Goal: Task Accomplishment & Management: Complete application form

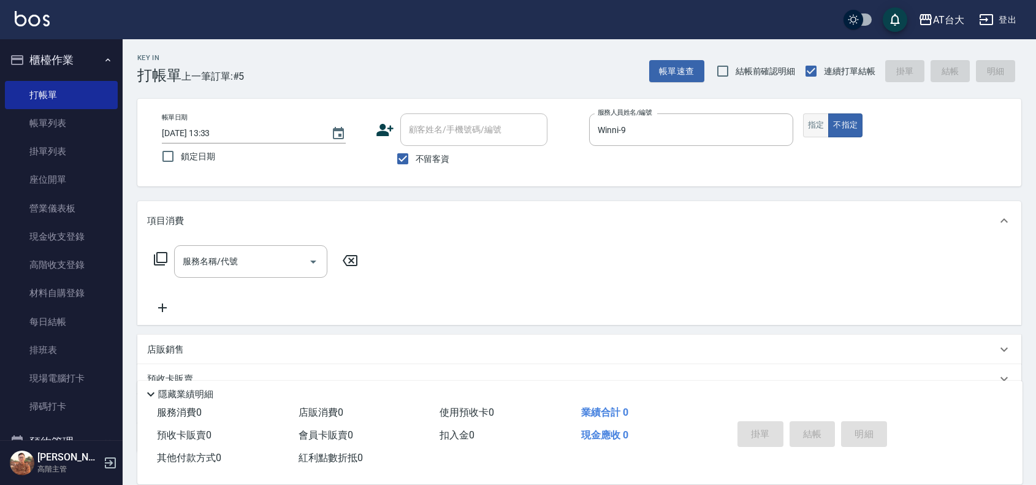
click at [818, 126] on button "指定" at bounding box center [816, 125] width 26 height 24
click at [295, 264] on input "服務名稱/代號" at bounding box center [242, 261] width 124 height 21
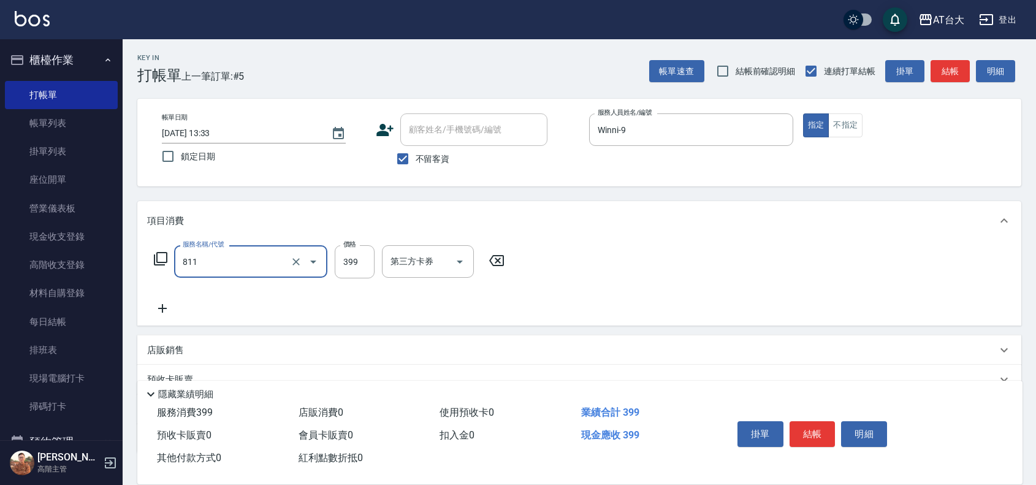
type input "洗+剪(811)"
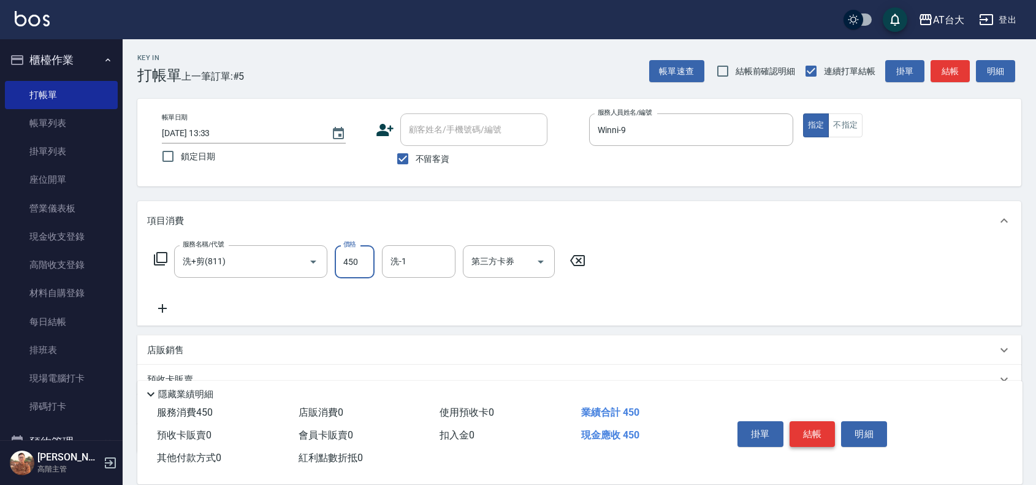
type input "450"
drag, startPoint x: 807, startPoint y: 423, endPoint x: 808, endPoint y: 410, distance: 13.5
click at [807, 423] on button "結帳" at bounding box center [813, 434] width 46 height 26
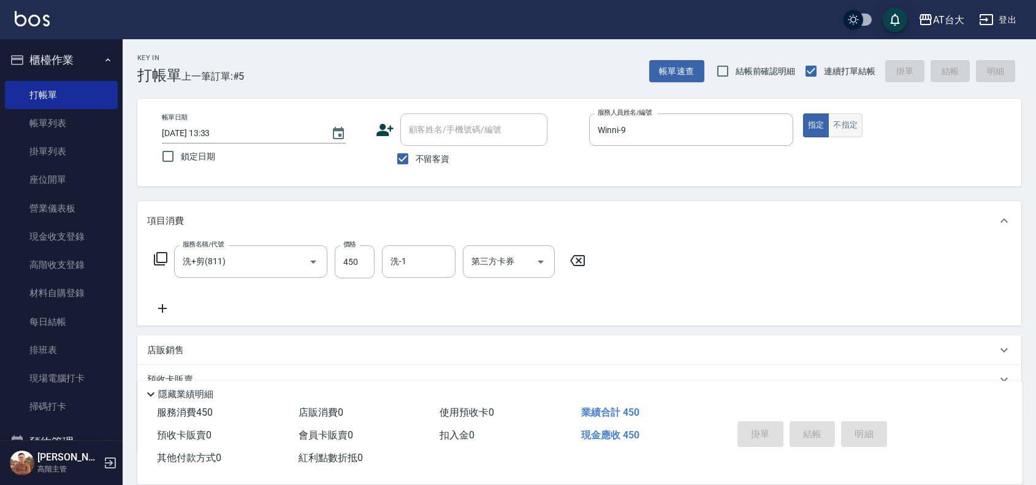
type input "[DATE] 14:36"
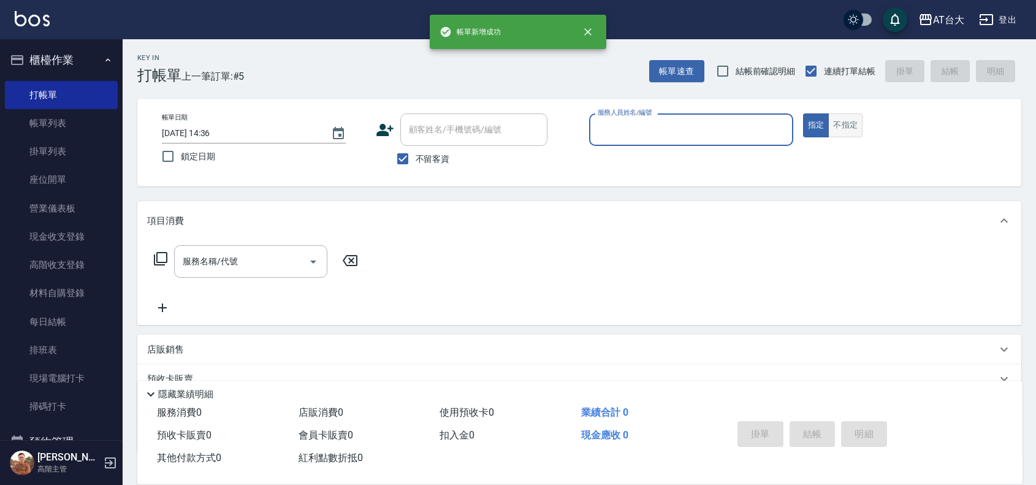
click at [839, 135] on button "不指定" at bounding box center [845, 125] width 34 height 24
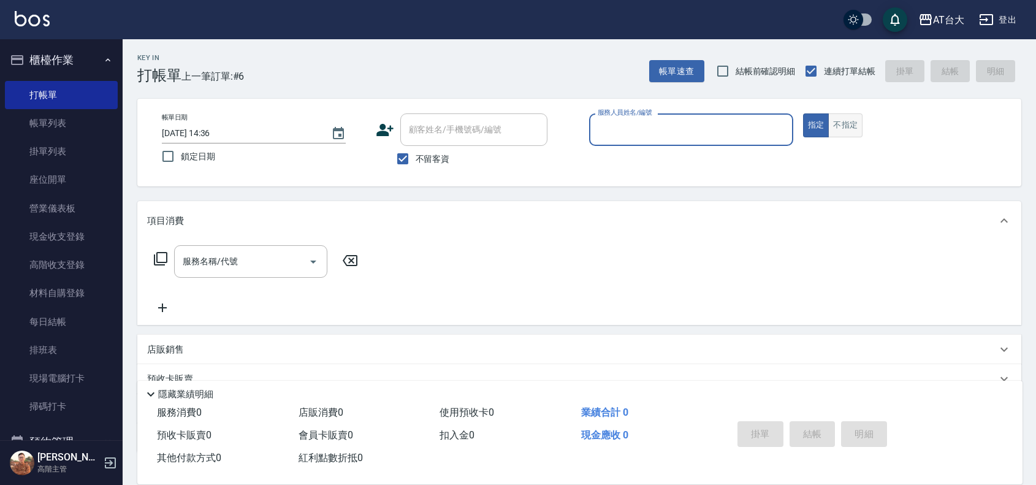
click at [843, 123] on button "不指定" at bounding box center [845, 125] width 34 height 24
click at [657, 143] on div "服務人員姓名/編號" at bounding box center [691, 129] width 204 height 32
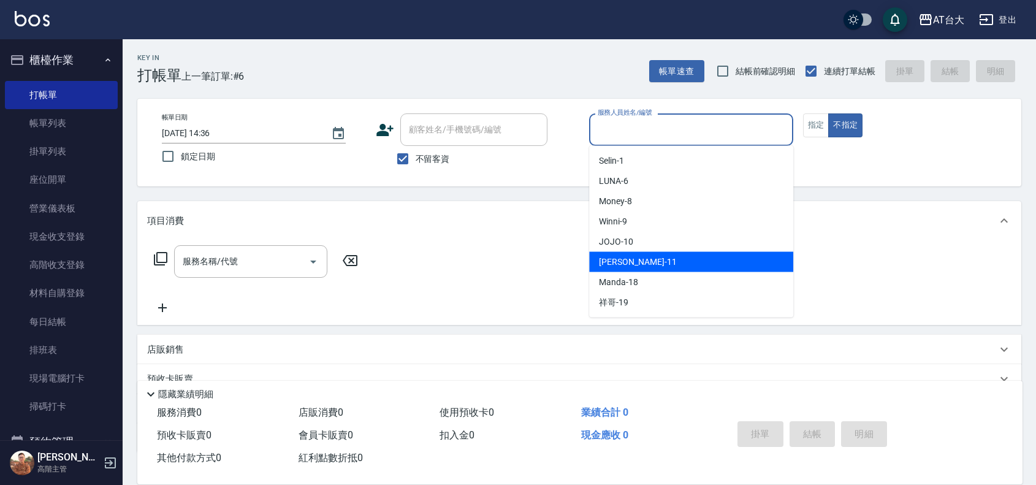
click at [636, 259] on span "[PERSON_NAME] -11" at bounding box center [637, 262] width 77 height 13
type input "[PERSON_NAME]-11"
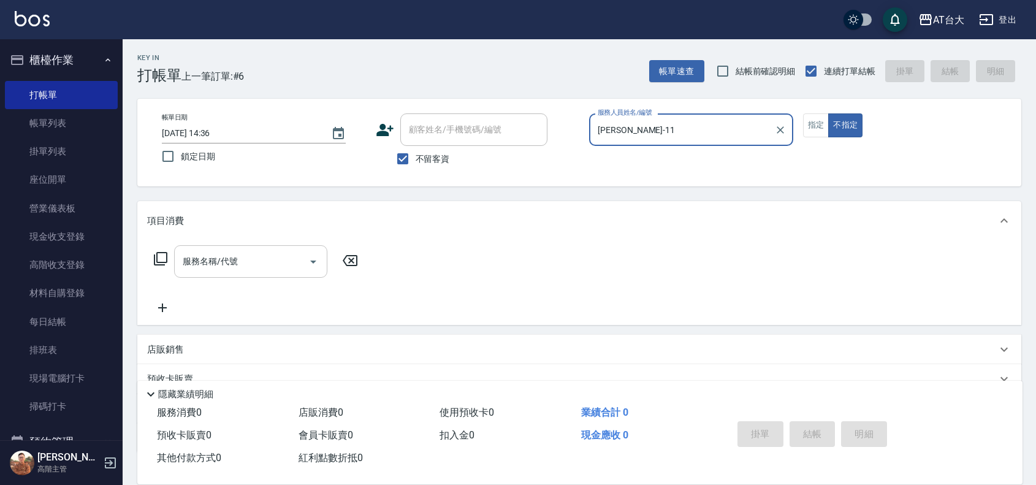
click at [267, 267] on input "服務名稱/代號" at bounding box center [242, 261] width 124 height 21
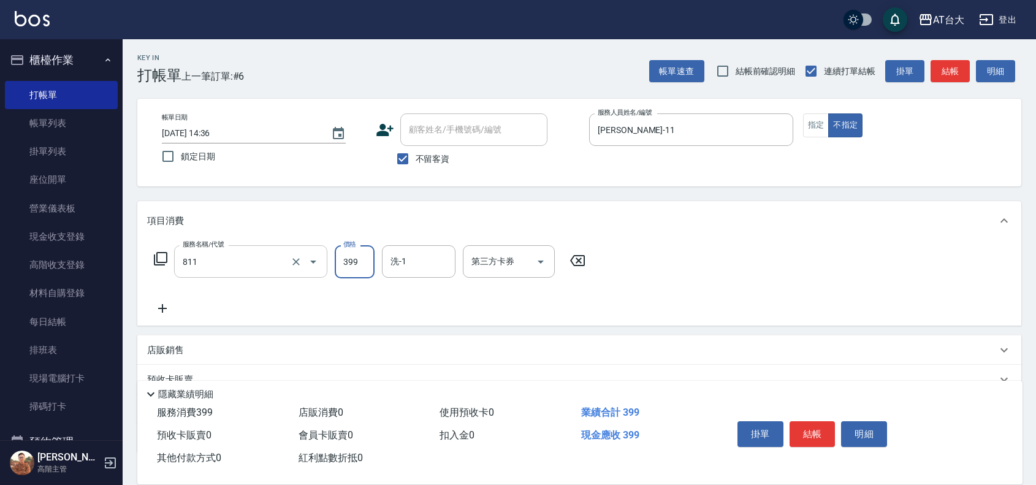
type input "洗+剪(811)"
type input "450"
click at [815, 433] on button "結帳" at bounding box center [813, 434] width 46 height 26
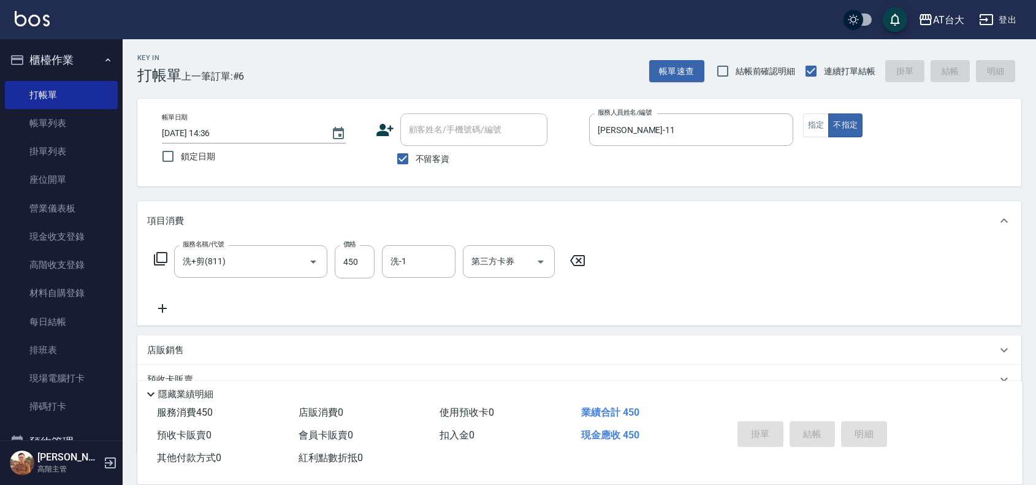
type input "[DATE] 14:38"
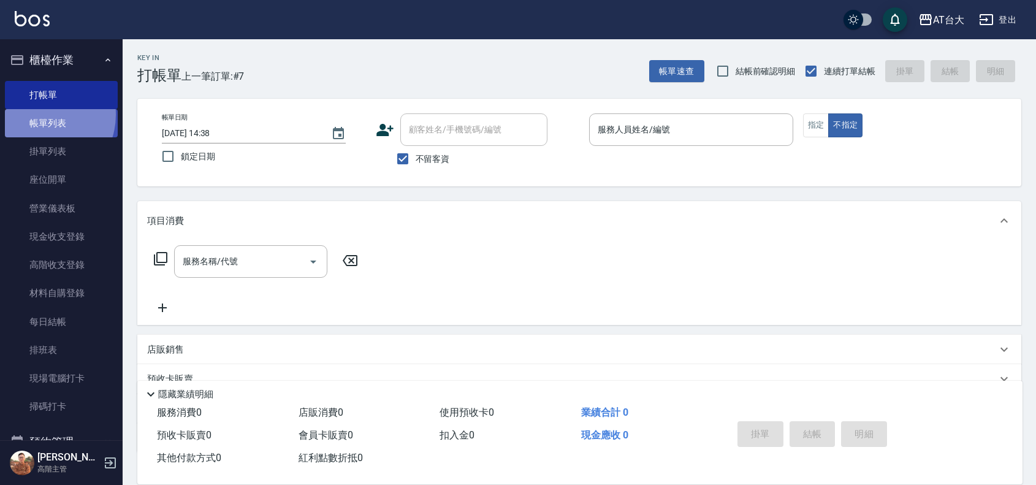
click at [39, 115] on link "帳單列表" at bounding box center [61, 123] width 113 height 28
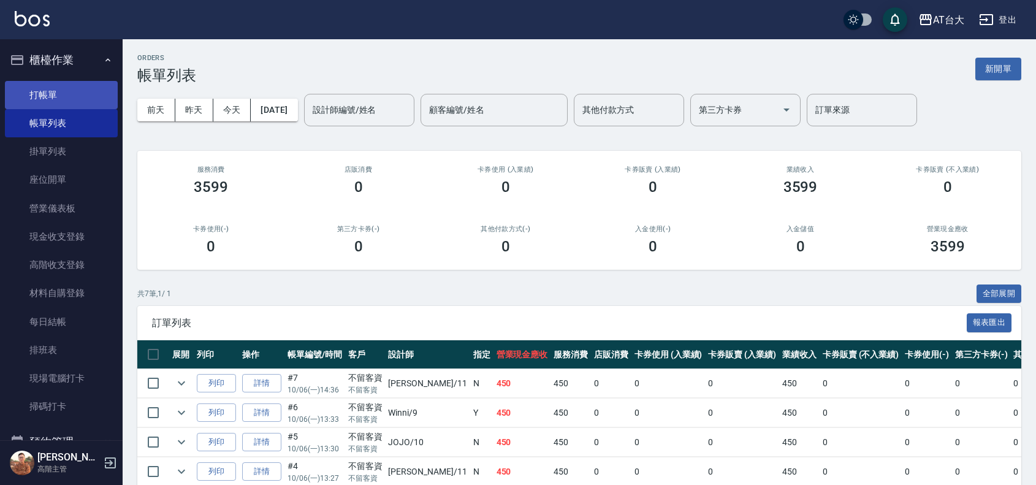
click at [68, 93] on link "打帳單" at bounding box center [61, 95] width 113 height 28
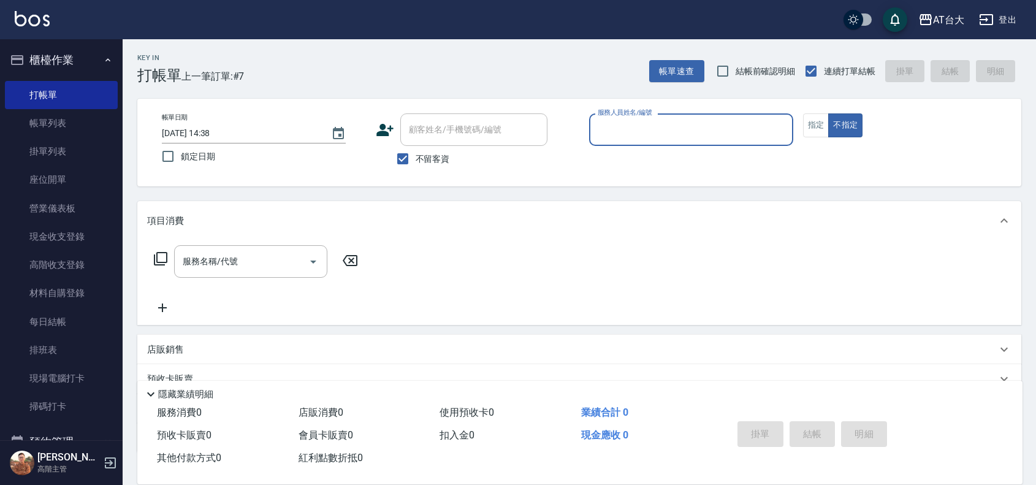
click at [635, 129] on input "服務人員姓名/編號" at bounding box center [691, 129] width 193 height 21
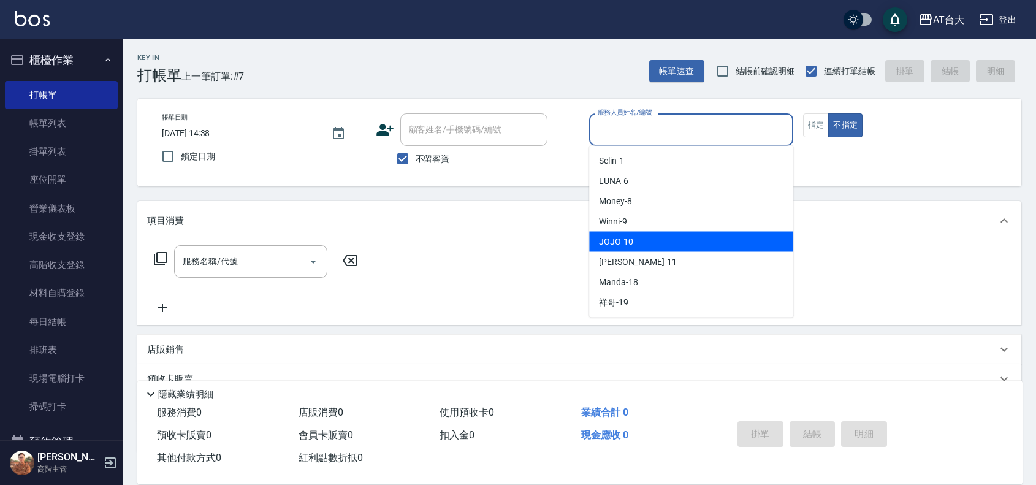
click at [681, 234] on div "JOJO -10" at bounding box center [691, 242] width 204 height 20
type input "JOJO-10"
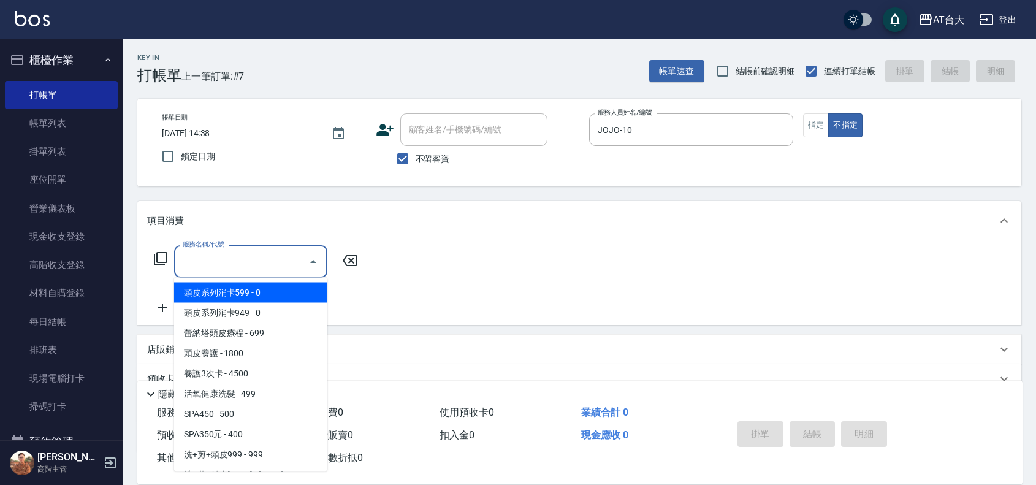
click at [268, 268] on input "服務名稱/代號" at bounding box center [242, 261] width 124 height 21
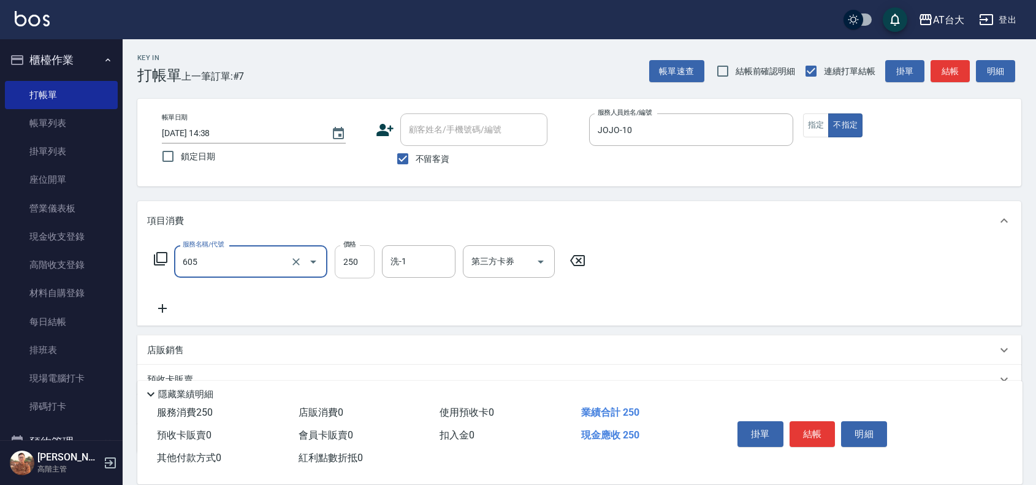
type input "洗髮 (女)(605)"
click at [356, 262] on input "250" at bounding box center [355, 261] width 40 height 33
type input "350"
click at [807, 421] on button "結帳" at bounding box center [813, 434] width 46 height 26
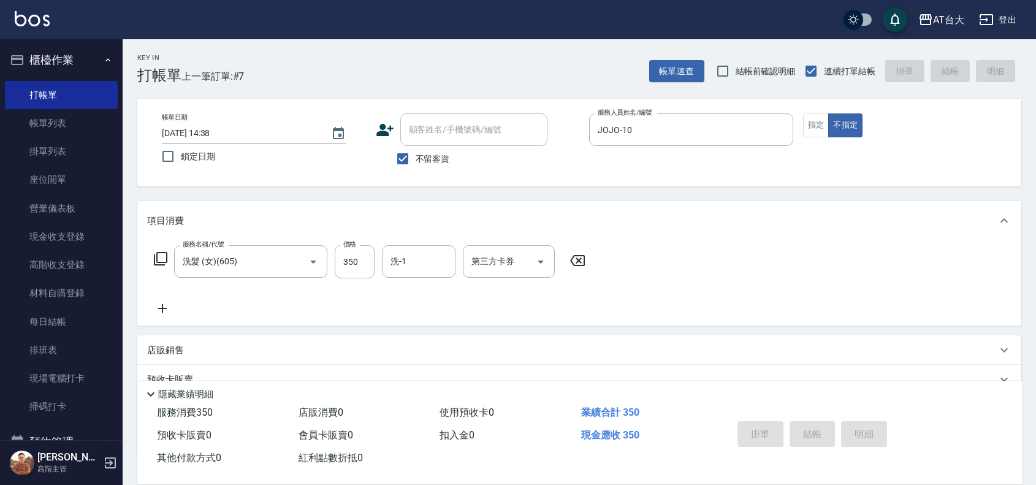
type input "[DATE] 15:02"
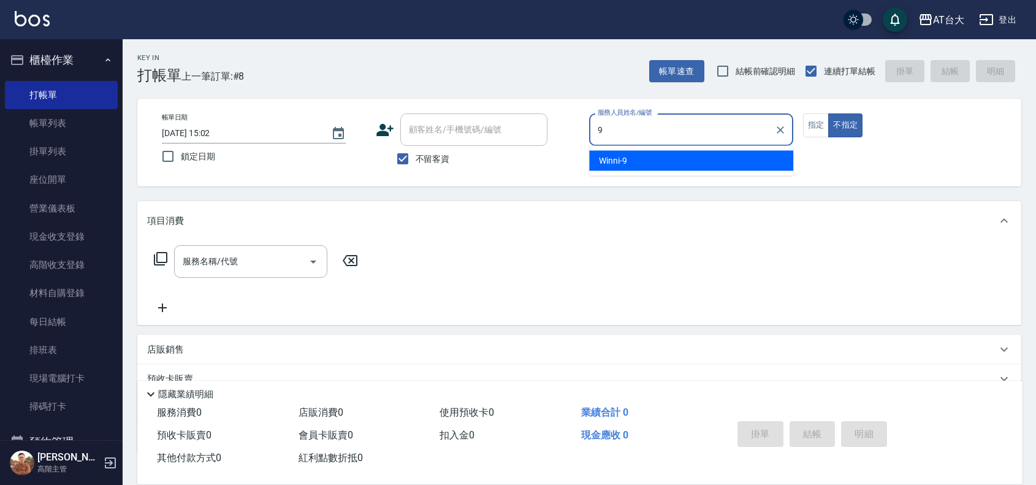
type input "Winni-9"
type button "false"
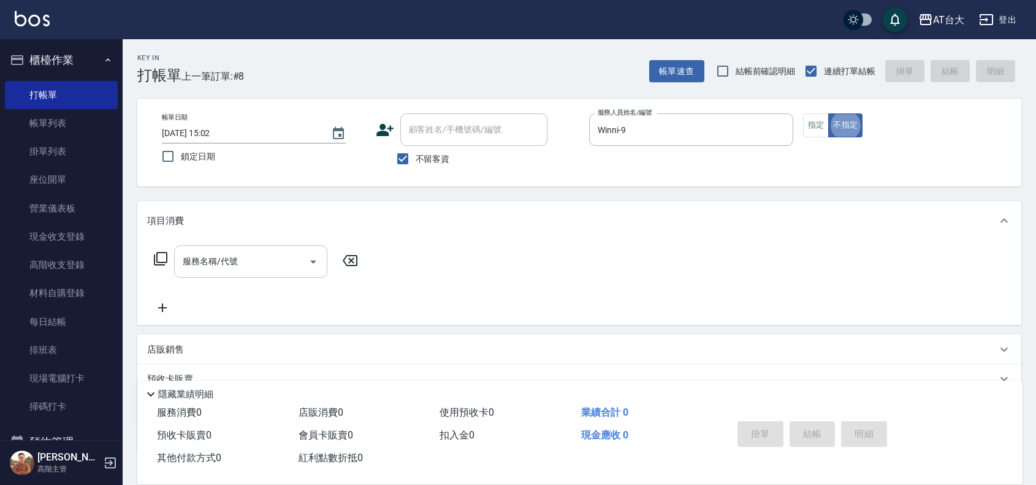
click at [268, 270] on input "服務名稱/代號" at bounding box center [242, 261] width 124 height 21
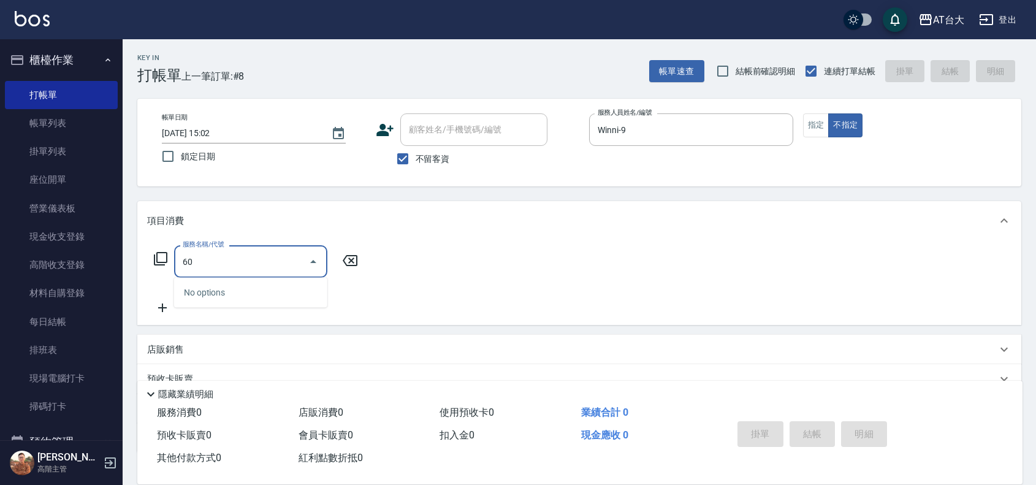
type input "605"
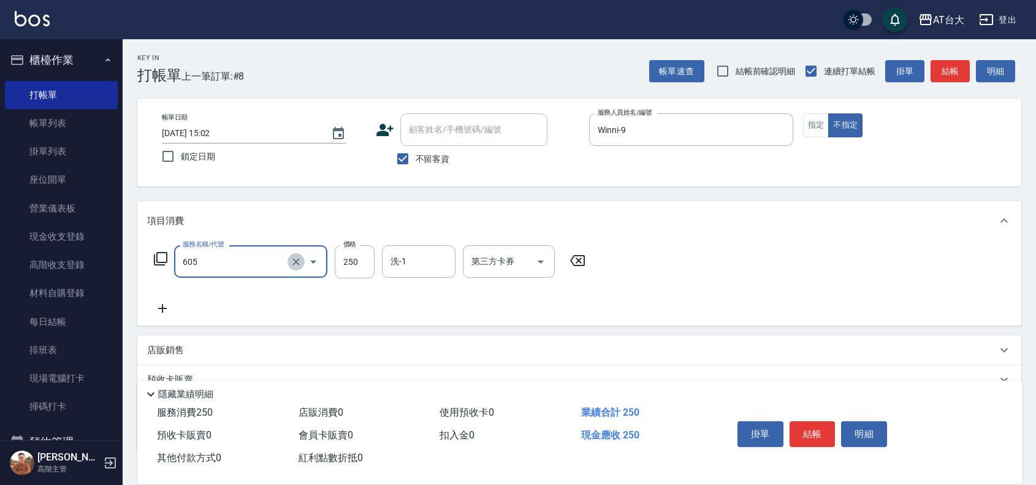
click at [296, 264] on icon "Clear" at bounding box center [296, 262] width 12 height 12
click at [218, 270] on input "服務名稱/代號" at bounding box center [234, 261] width 108 height 21
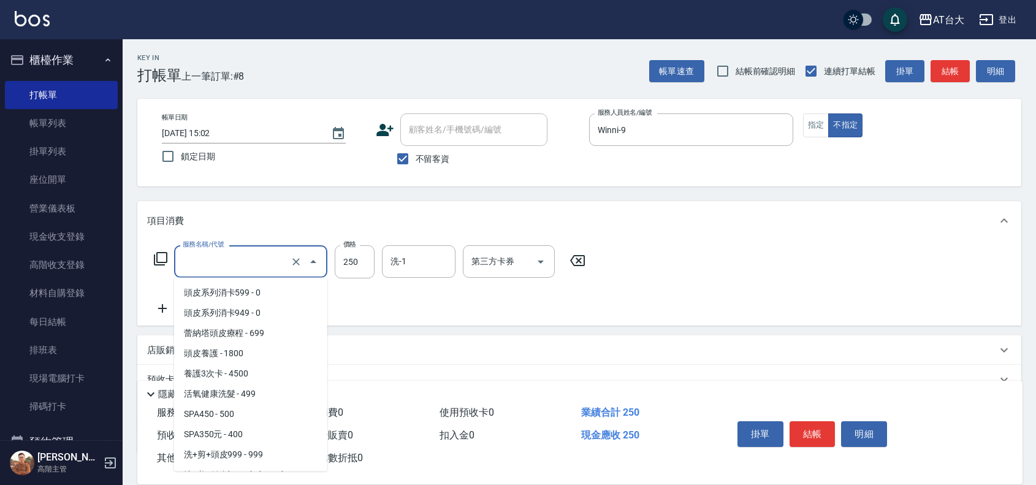
scroll to position [1874, 0]
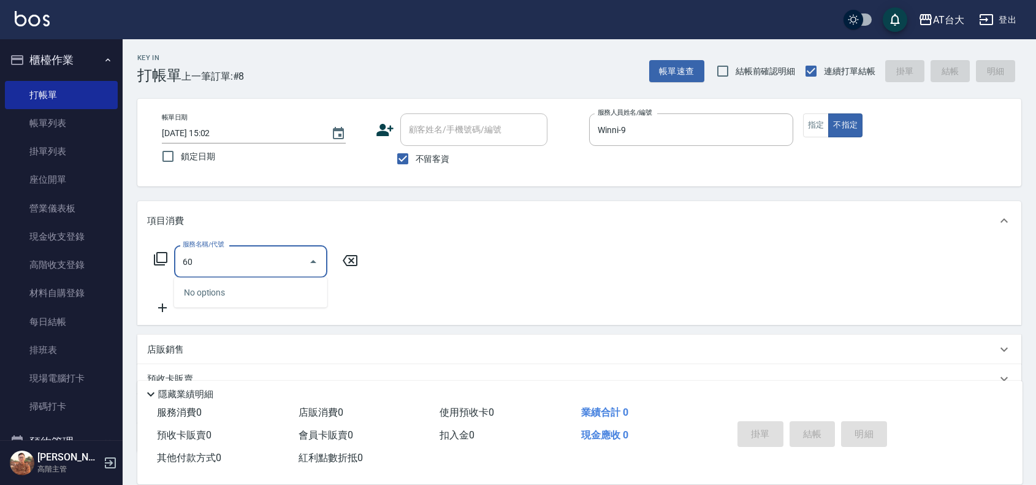
type input "604"
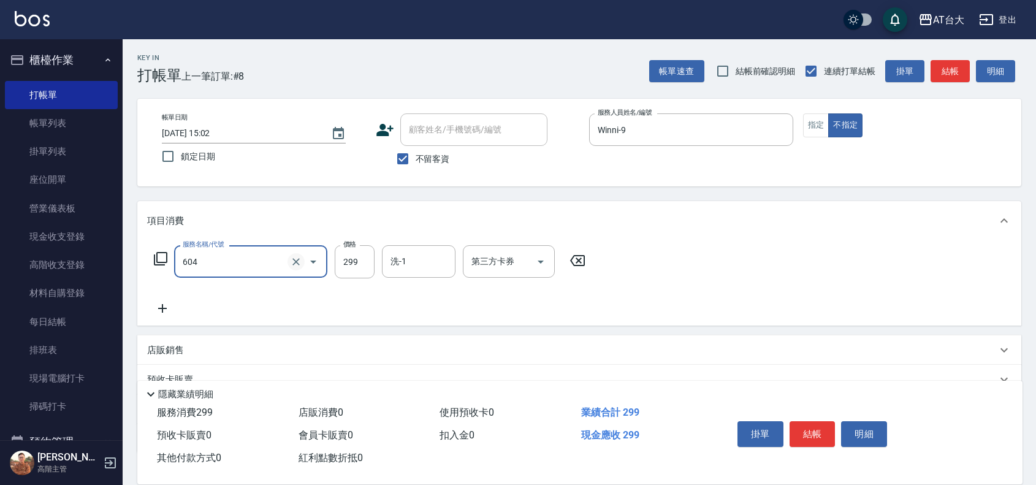
click at [299, 261] on icon "Clear" at bounding box center [296, 262] width 12 height 12
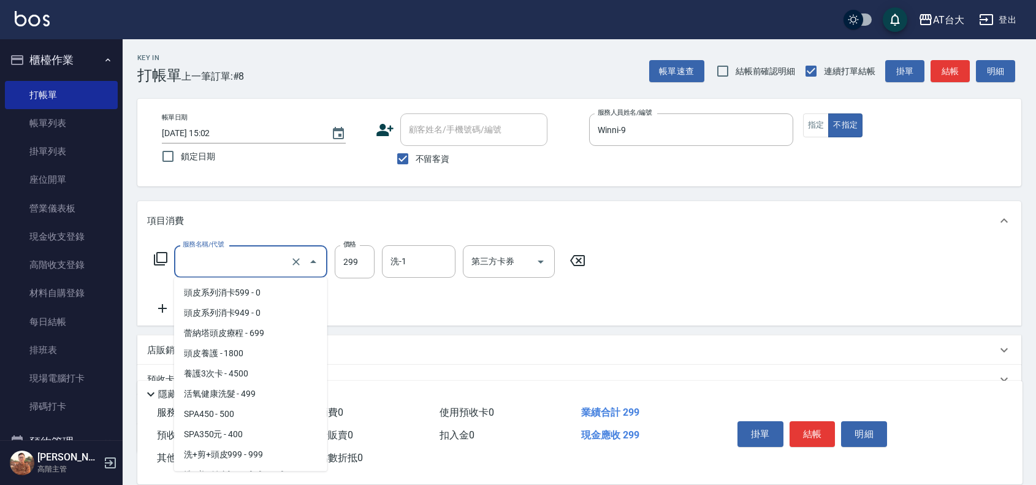
click at [250, 257] on input "服務名稱/代號" at bounding box center [234, 261] width 108 height 21
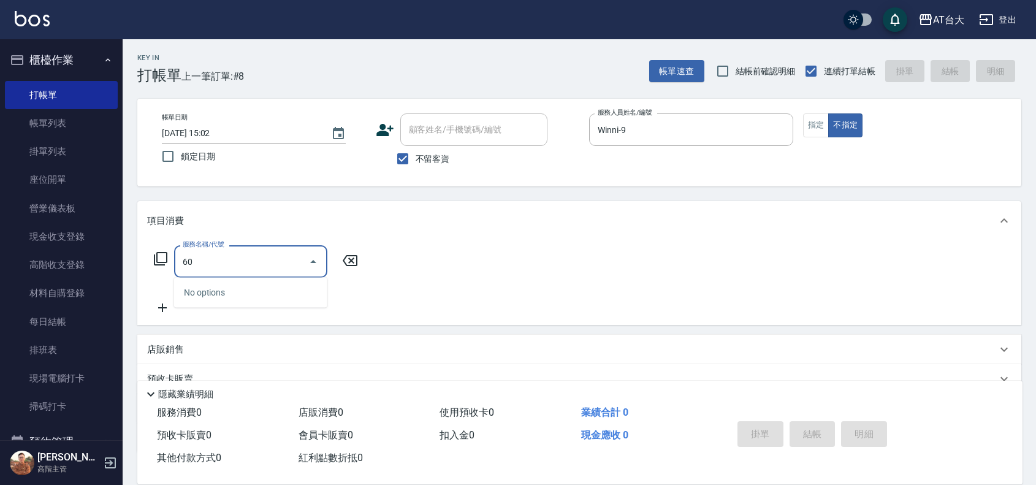
type input "602"
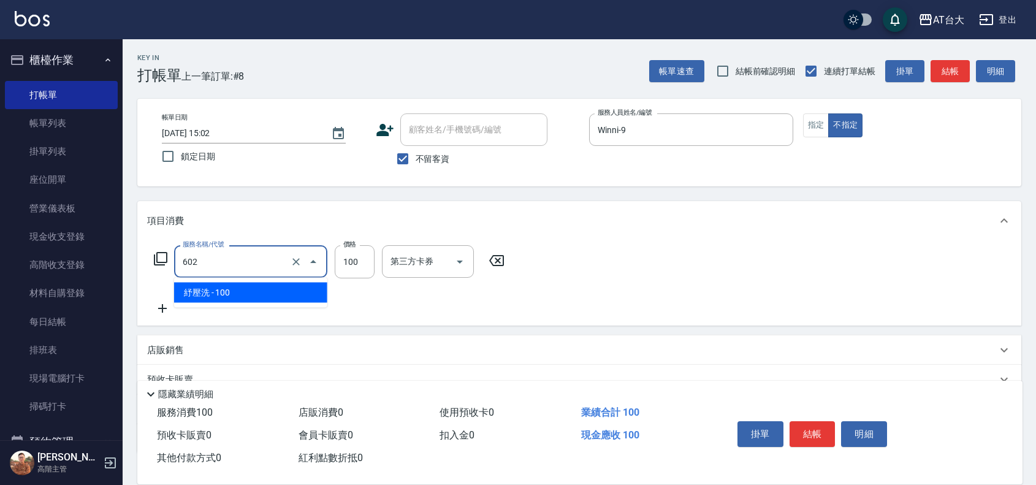
click at [250, 257] on input "602" at bounding box center [234, 261] width 108 height 21
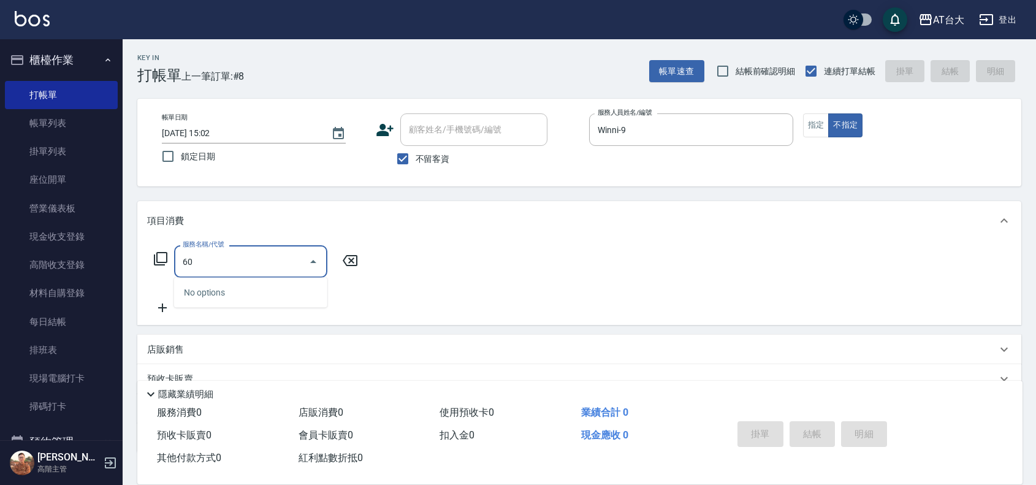
type input "6"
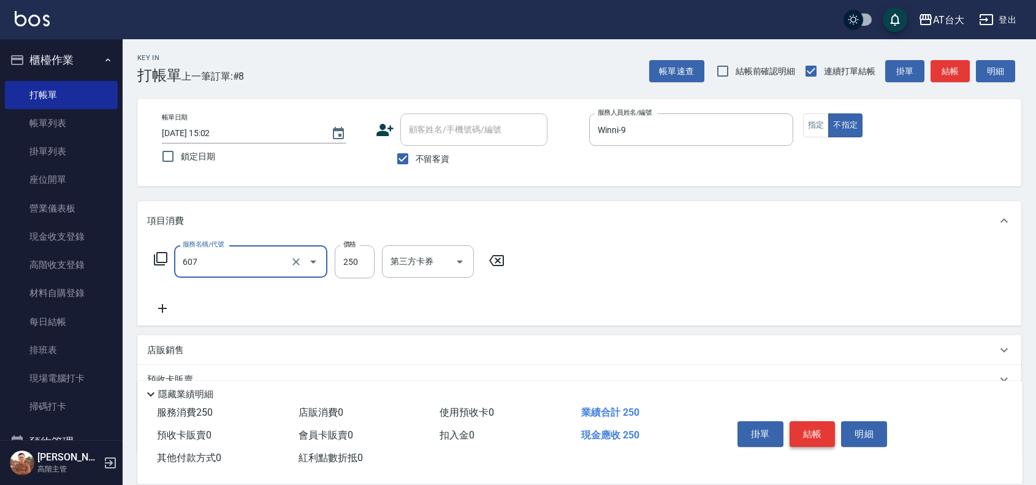
type input "洗髮 (男)(607)"
click at [798, 432] on button "結帳" at bounding box center [813, 434] width 46 height 26
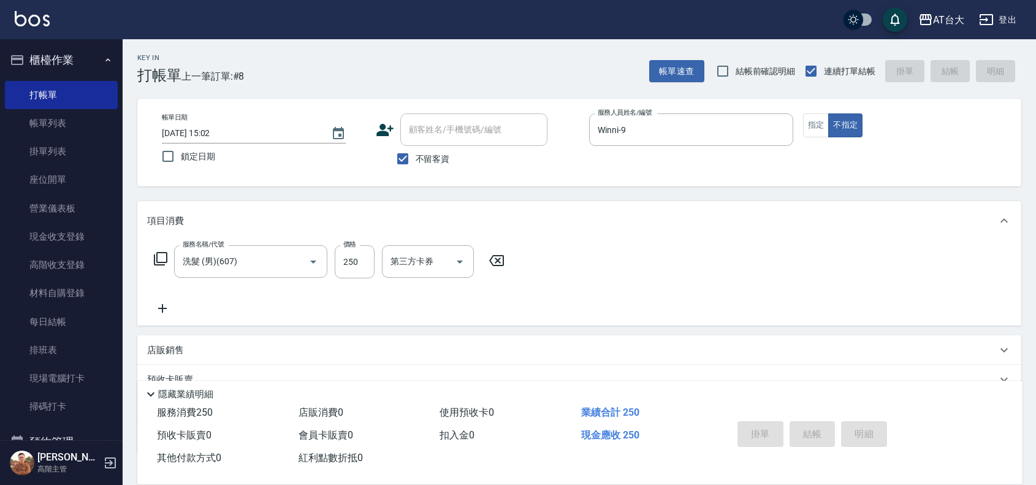
type input "[DATE] 15:03"
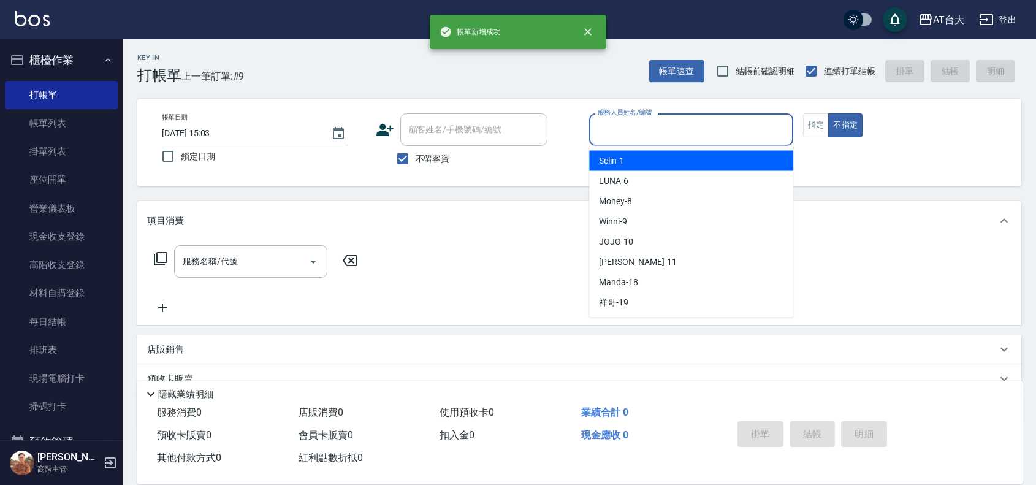
click at [703, 132] on input "服務人員姓名/編號" at bounding box center [691, 129] width 193 height 21
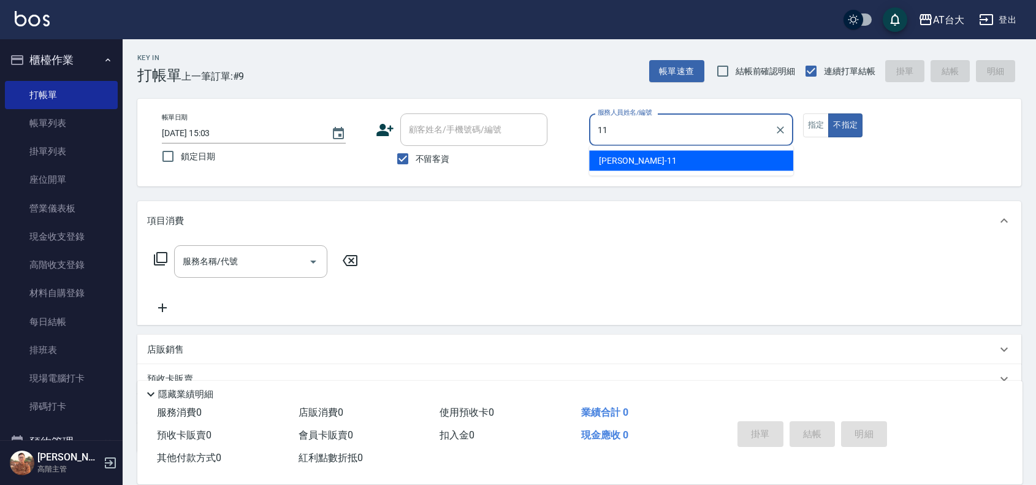
type input "[PERSON_NAME]-11"
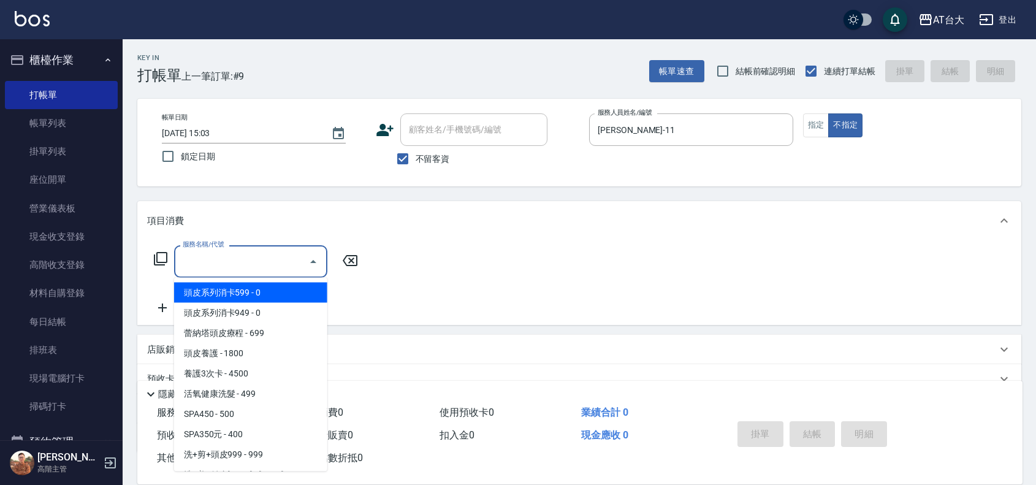
click at [250, 267] on input "服務名稱/代號" at bounding box center [242, 261] width 124 height 21
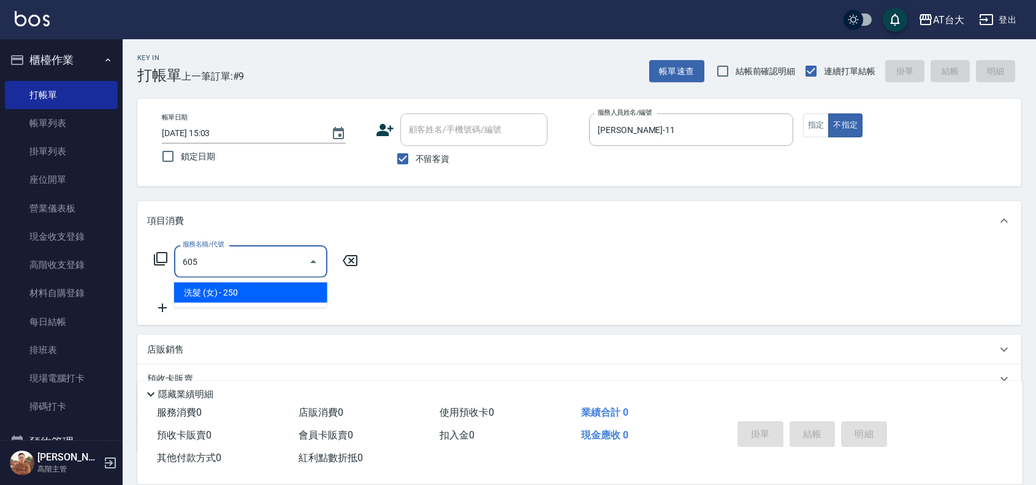
type input "洗髮 (女)(605)"
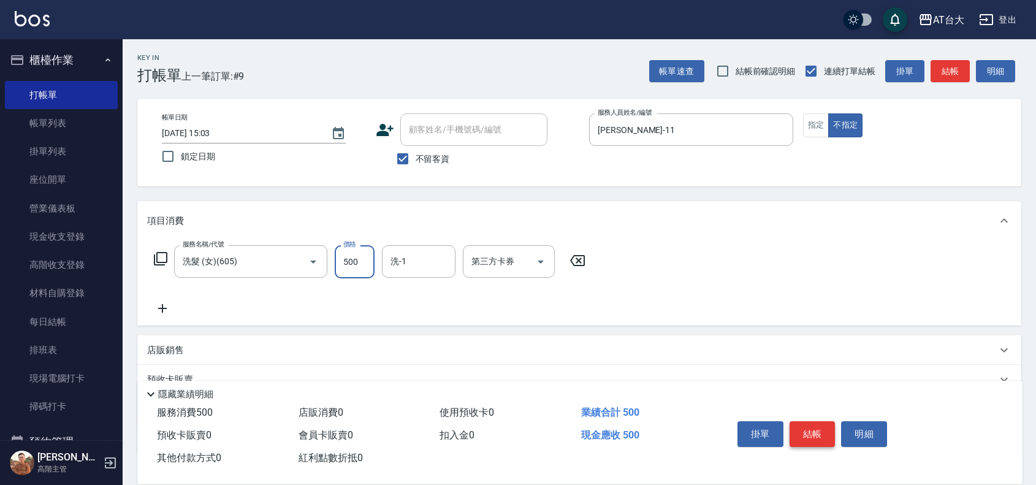
type input "500"
drag, startPoint x: 820, startPoint y: 430, endPoint x: 817, endPoint y: 424, distance: 7.7
click at [820, 427] on button "結帳" at bounding box center [813, 434] width 46 height 26
type input "[DATE] 15:04"
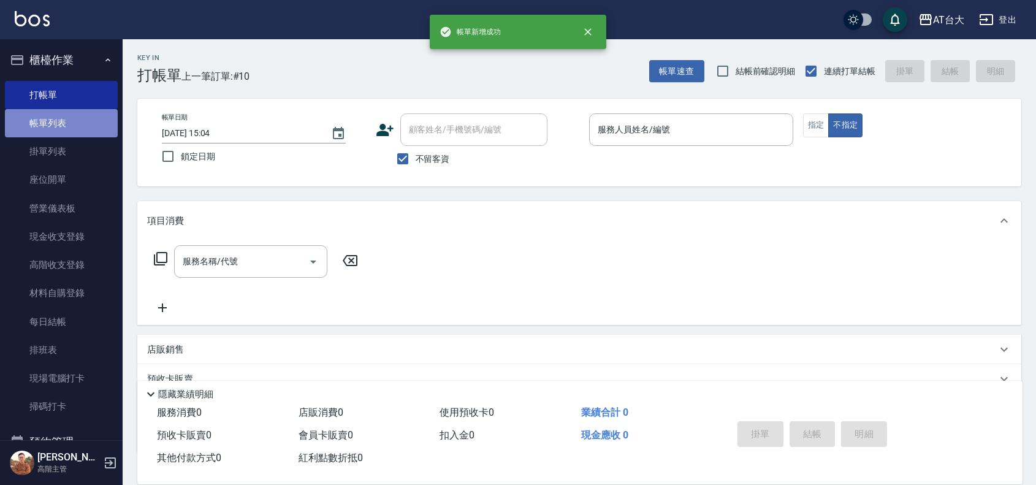
click at [74, 120] on link "帳單列表" at bounding box center [61, 123] width 113 height 28
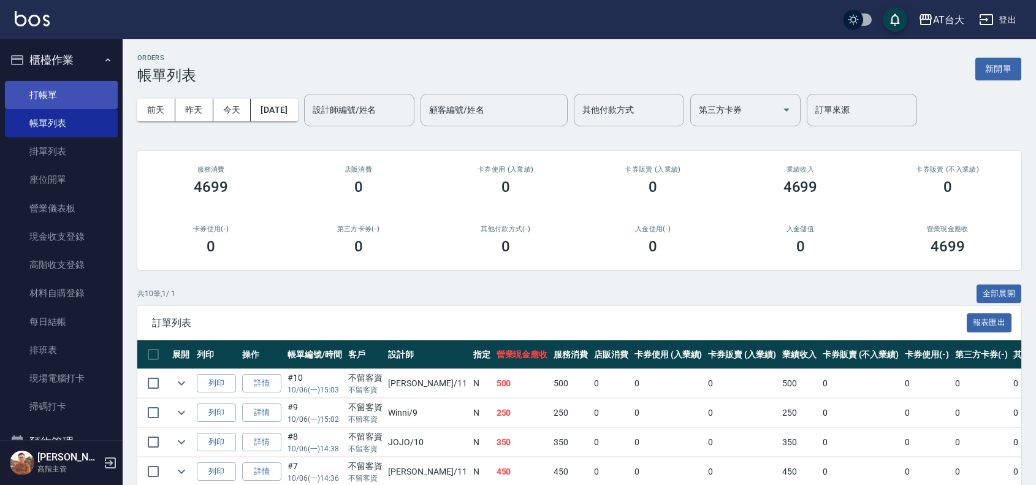
click at [80, 86] on link "打帳單" at bounding box center [61, 95] width 113 height 28
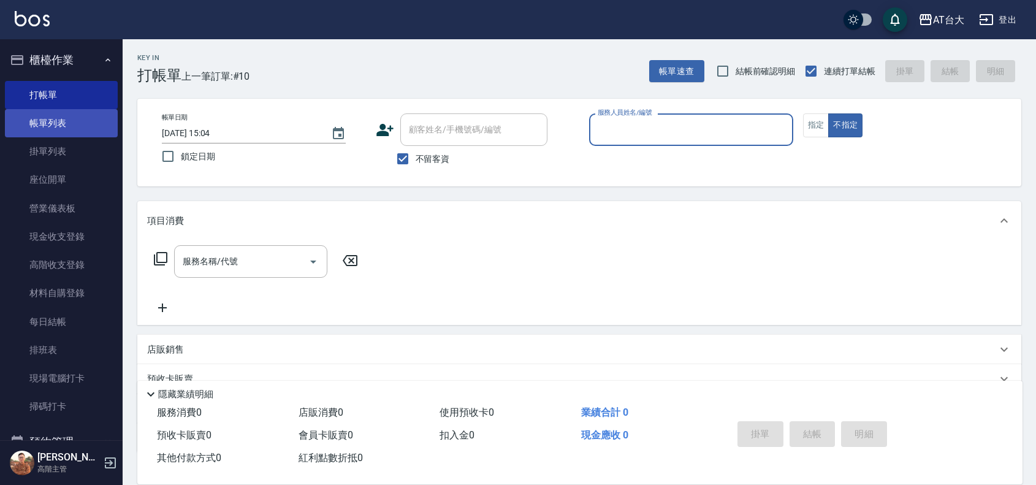
click at [110, 124] on link "帳單列表" at bounding box center [61, 123] width 113 height 28
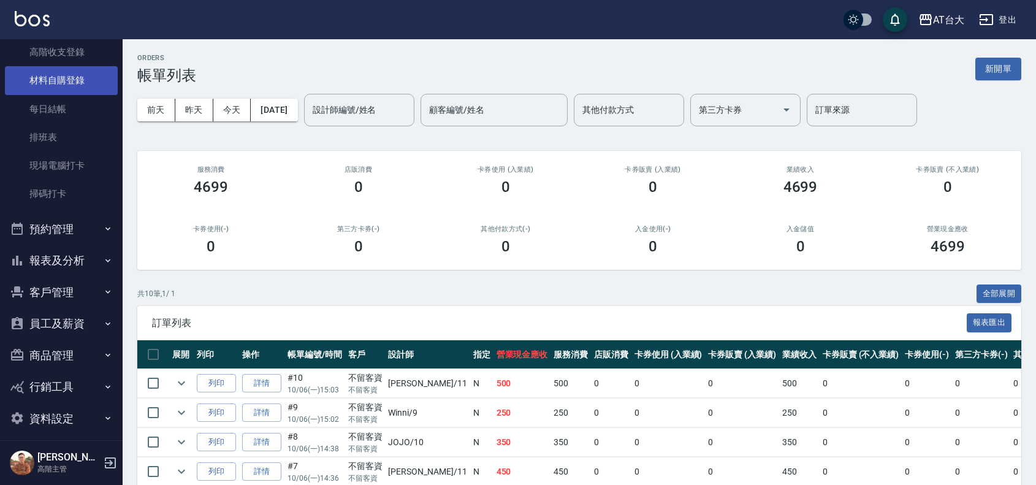
scroll to position [221, 0]
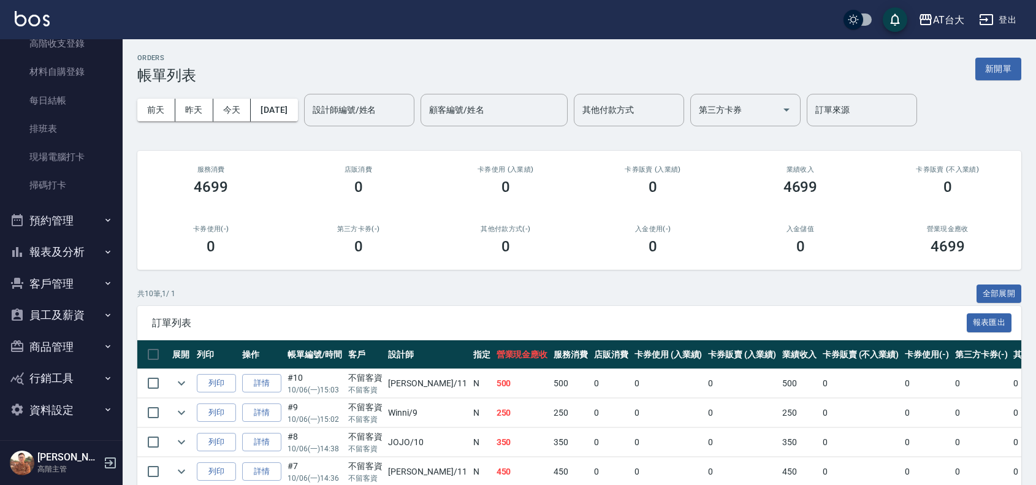
click at [74, 253] on button "報表及分析" at bounding box center [61, 252] width 113 height 32
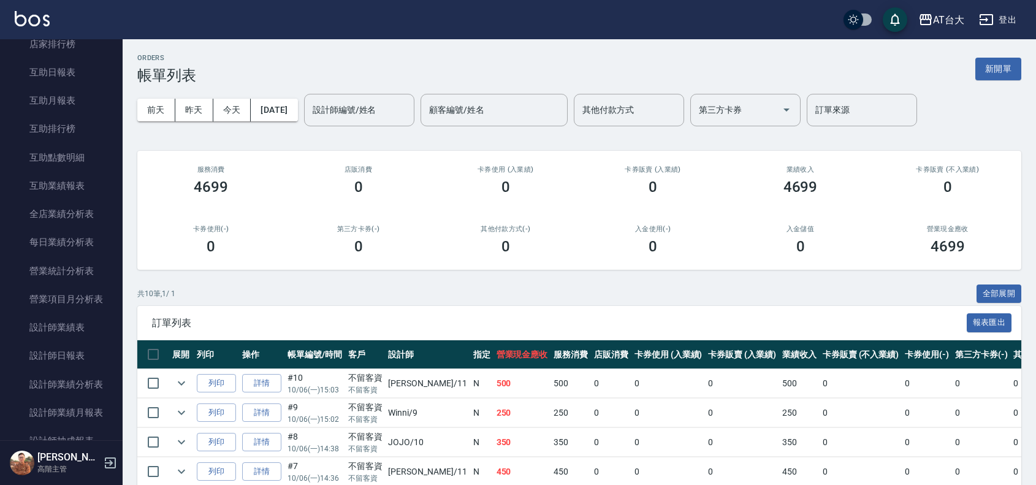
scroll to position [604, 0]
click at [91, 322] on link "設計師日報表" at bounding box center [61, 329] width 113 height 28
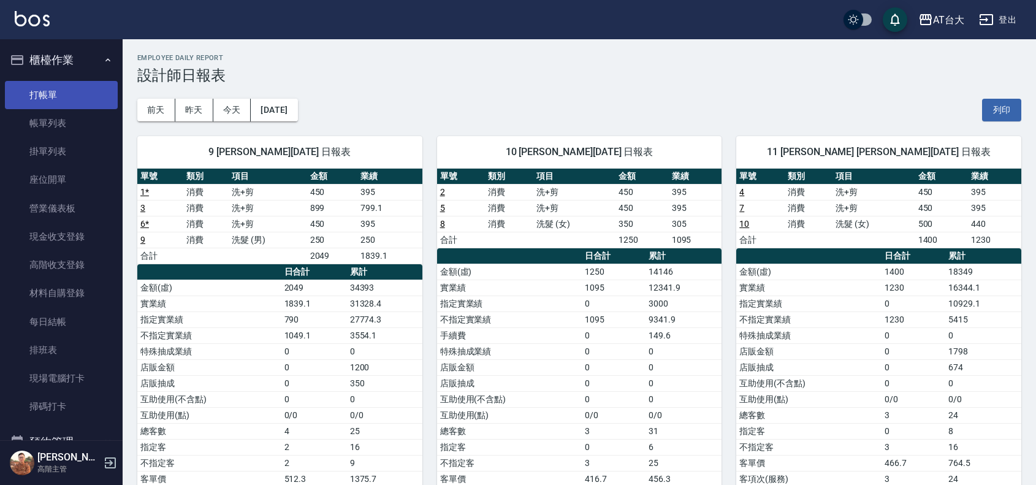
click at [59, 90] on link "打帳單" at bounding box center [61, 95] width 113 height 28
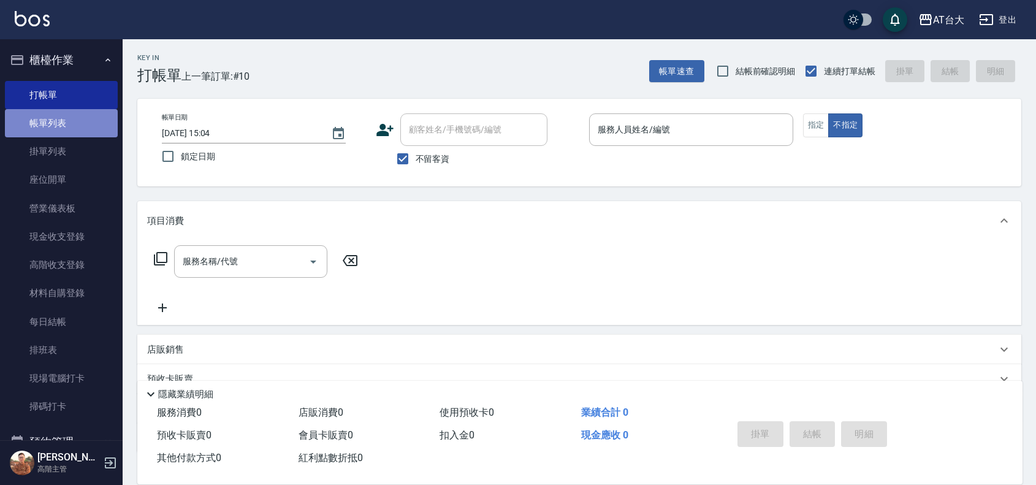
click at [67, 120] on link "帳單列表" at bounding box center [61, 123] width 113 height 28
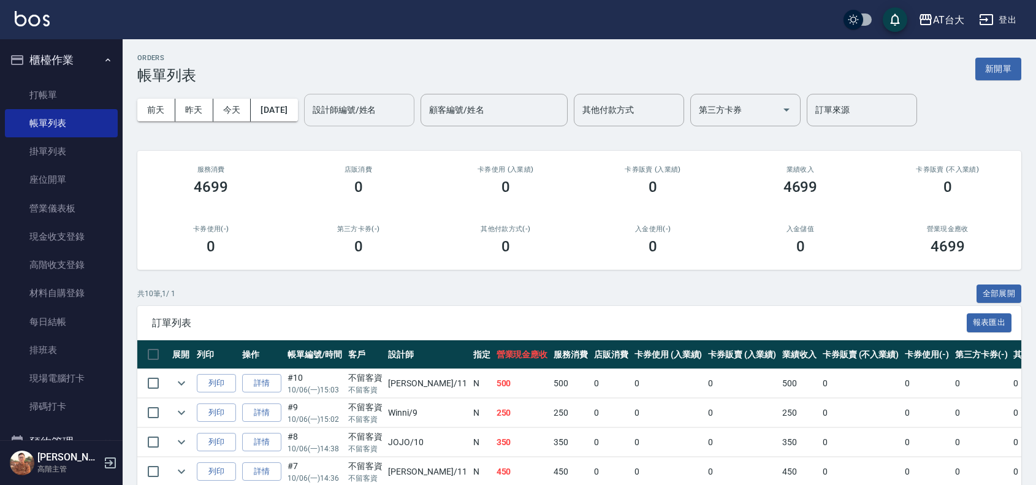
click at [360, 109] on input "設計師編號/姓名" at bounding box center [359, 109] width 99 height 21
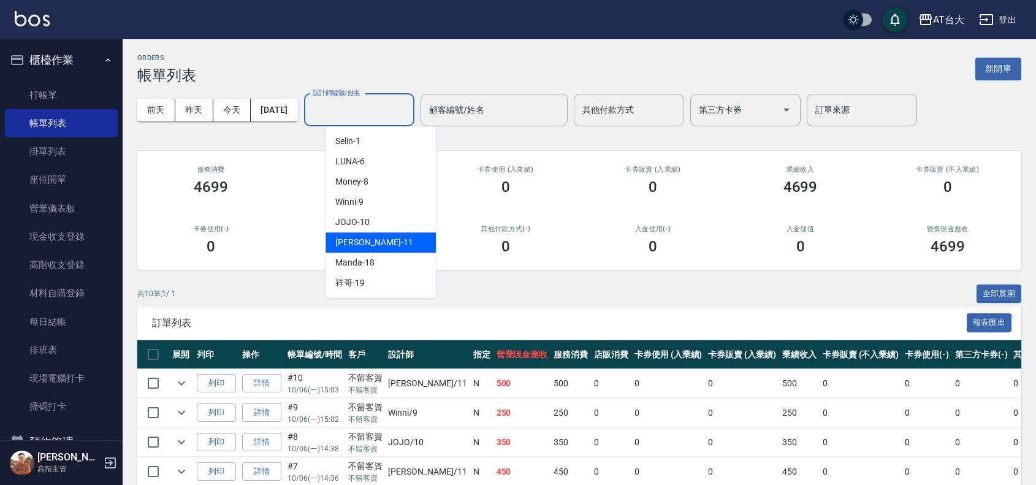
click at [379, 243] on div "[PERSON_NAME] -11" at bounding box center [381, 242] width 110 height 20
type input "[PERSON_NAME]-11"
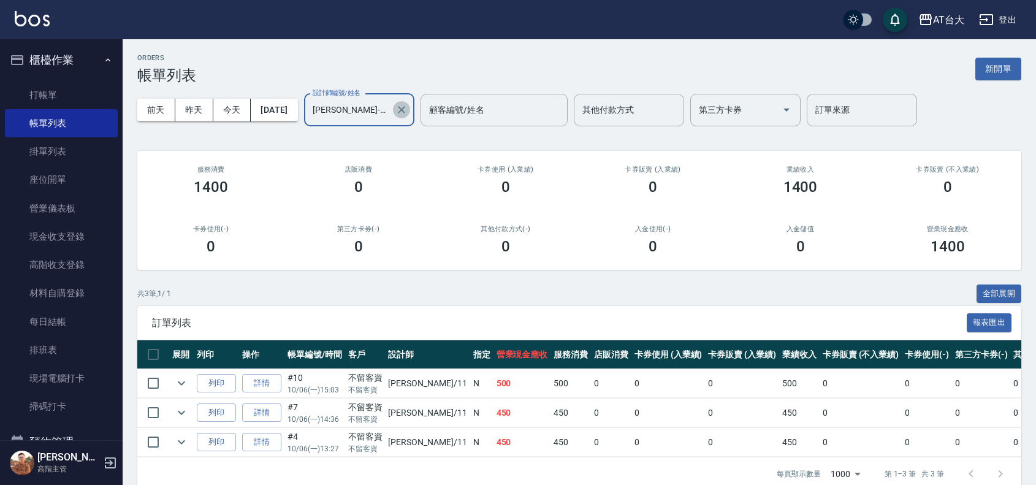
click at [408, 111] on icon "Clear" at bounding box center [401, 110] width 12 height 12
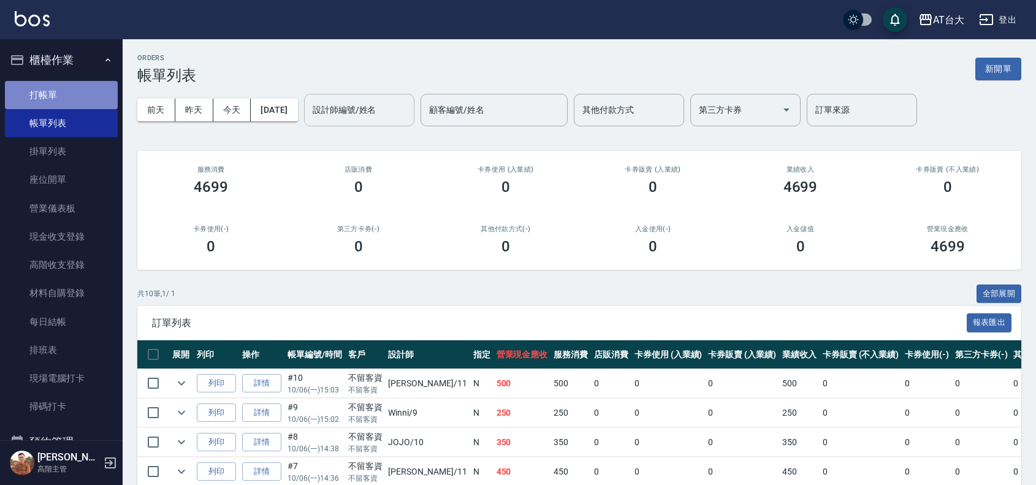
click at [71, 96] on link "打帳單" at bounding box center [61, 95] width 113 height 28
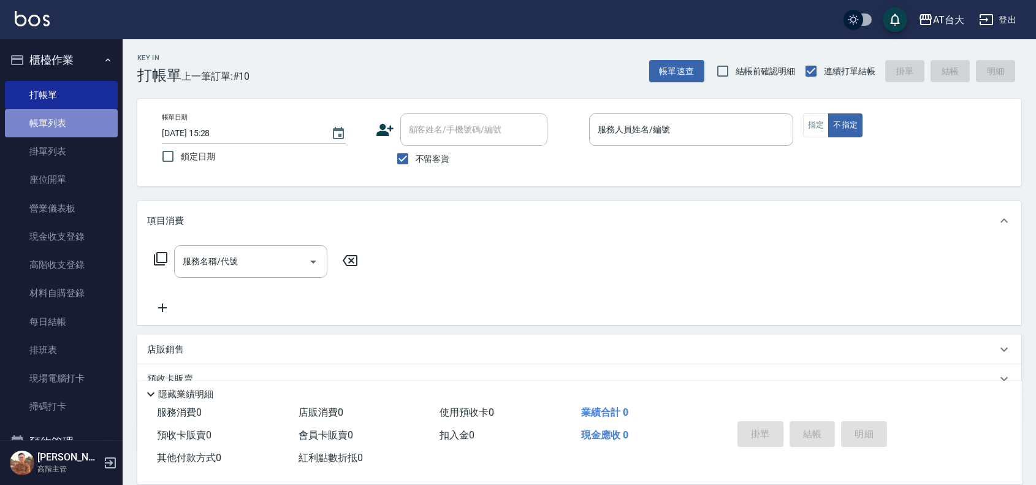
click at [63, 121] on link "帳單列表" at bounding box center [61, 123] width 113 height 28
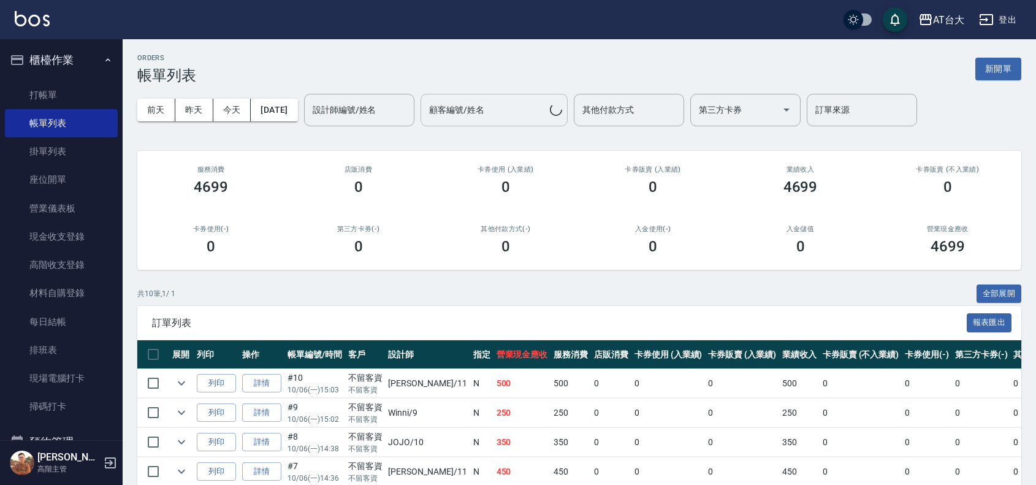
click at [297, 114] on button "[DATE]" at bounding box center [274, 110] width 47 height 23
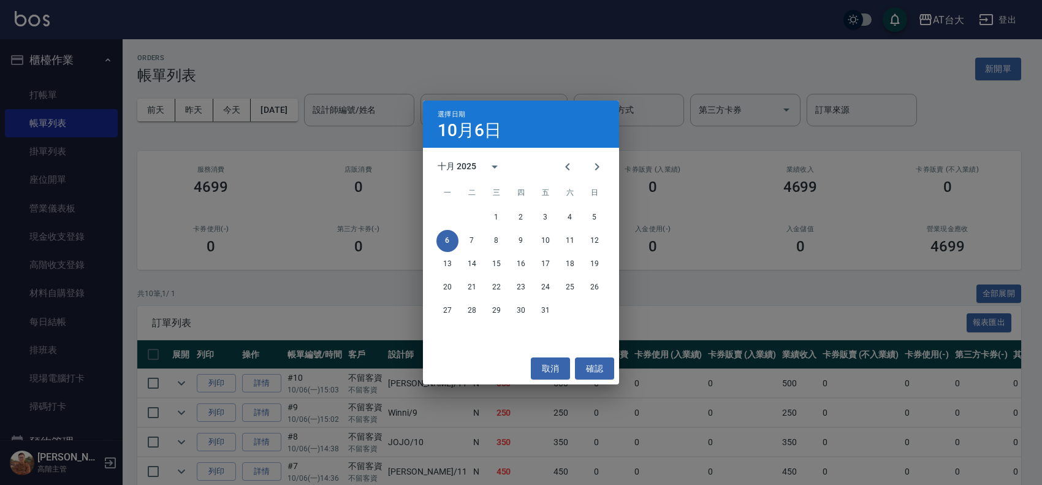
click at [448, 71] on div "選擇日期 [DATE] 十月 2025 一 二 三 四 五 六 日 1 2 3 4 5 6 7 8 9 10 11 12 13 14 15 16 17 18 …" at bounding box center [521, 242] width 1042 height 485
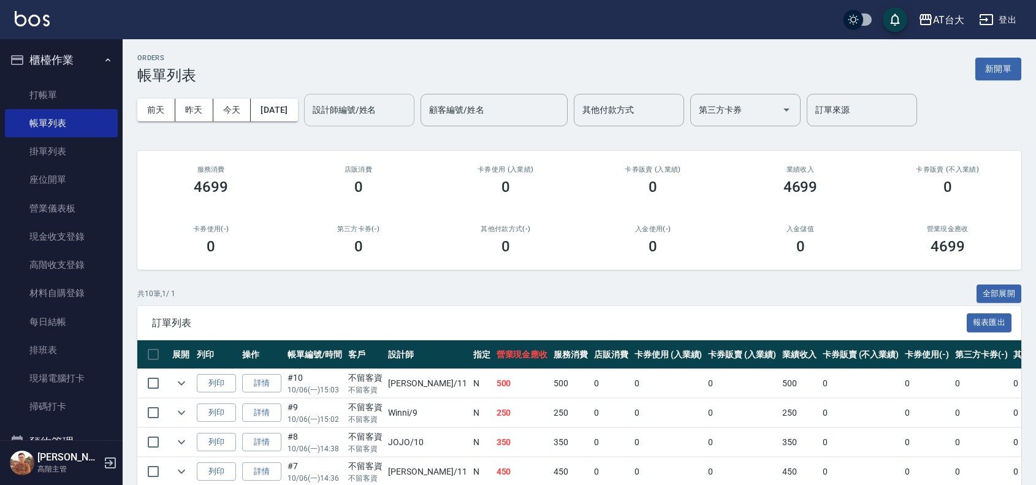
click at [374, 123] on div "設計師編號/姓名" at bounding box center [359, 110] width 110 height 32
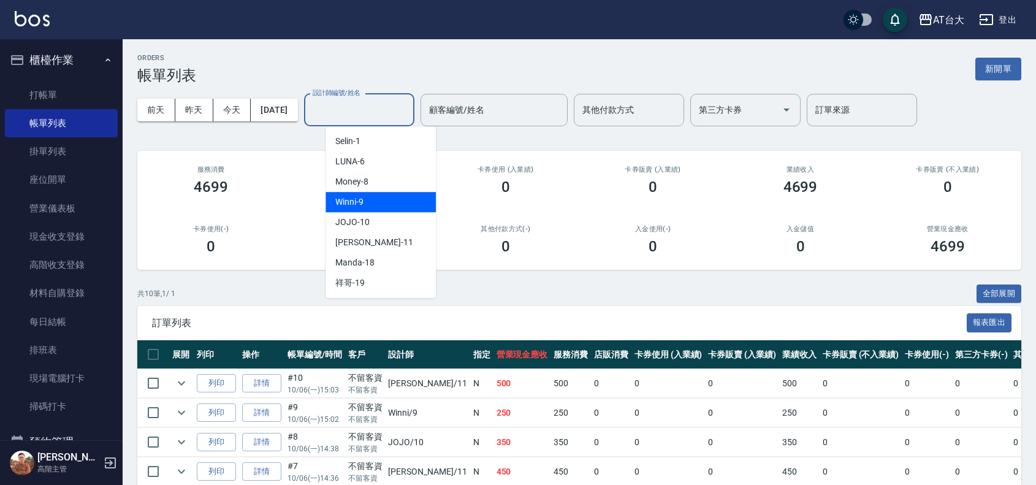
click at [376, 196] on div "Winni -9" at bounding box center [381, 202] width 110 height 20
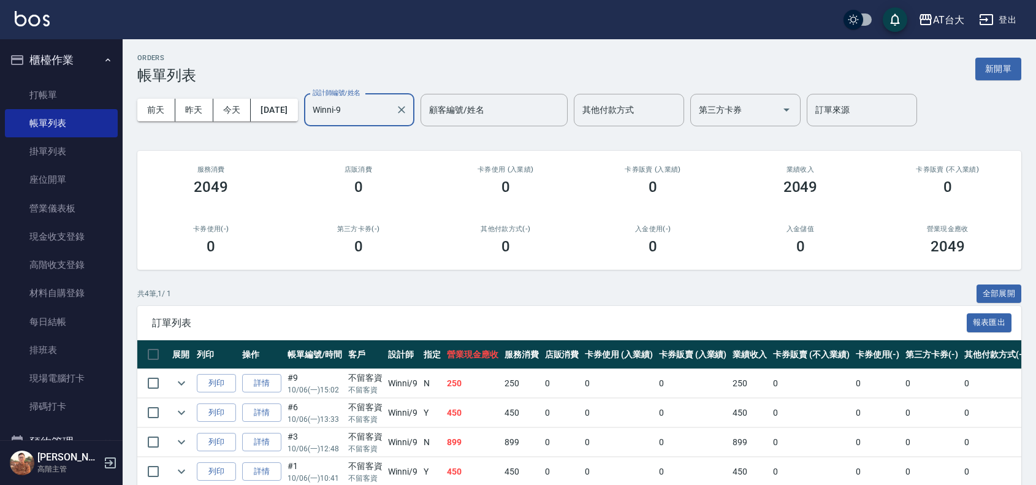
click at [391, 110] on input "Winni-9" at bounding box center [350, 109] width 81 height 21
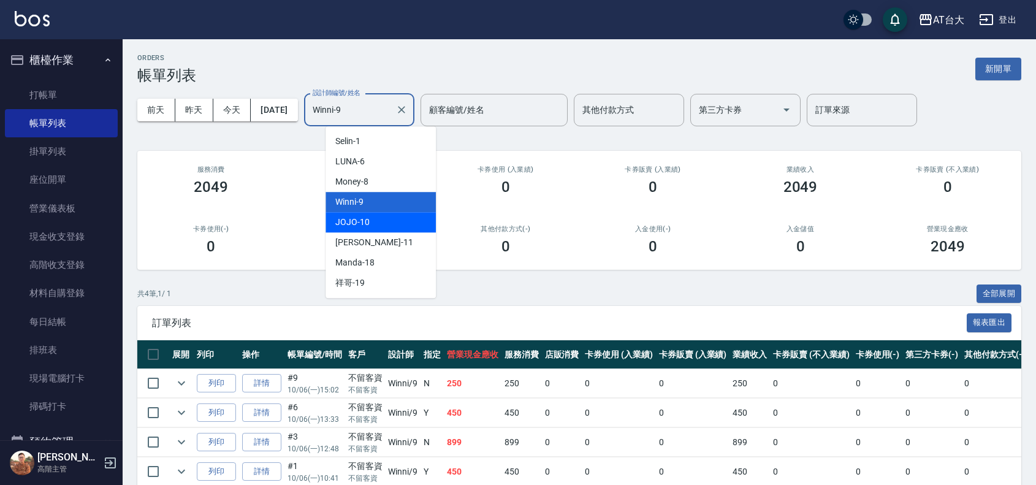
click at [390, 223] on div "JOJO -10" at bounding box center [381, 222] width 110 height 20
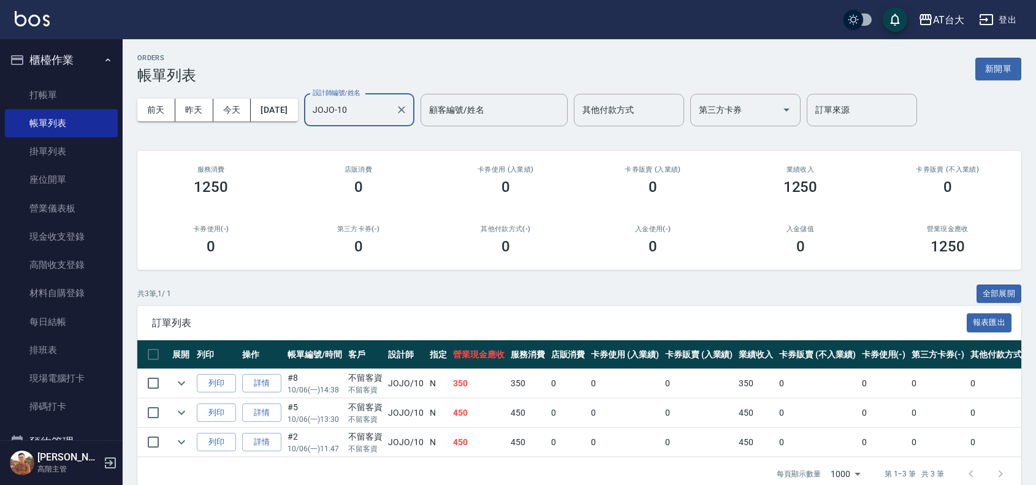
click at [391, 108] on input "JOJO-10" at bounding box center [350, 109] width 81 height 21
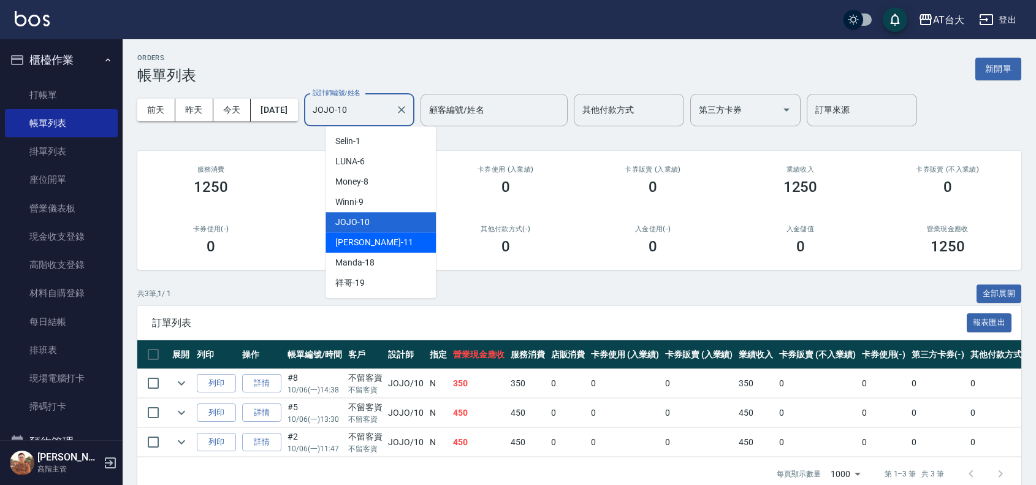
click at [394, 239] on div "[PERSON_NAME] -11" at bounding box center [381, 242] width 110 height 20
type input "[PERSON_NAME]-11"
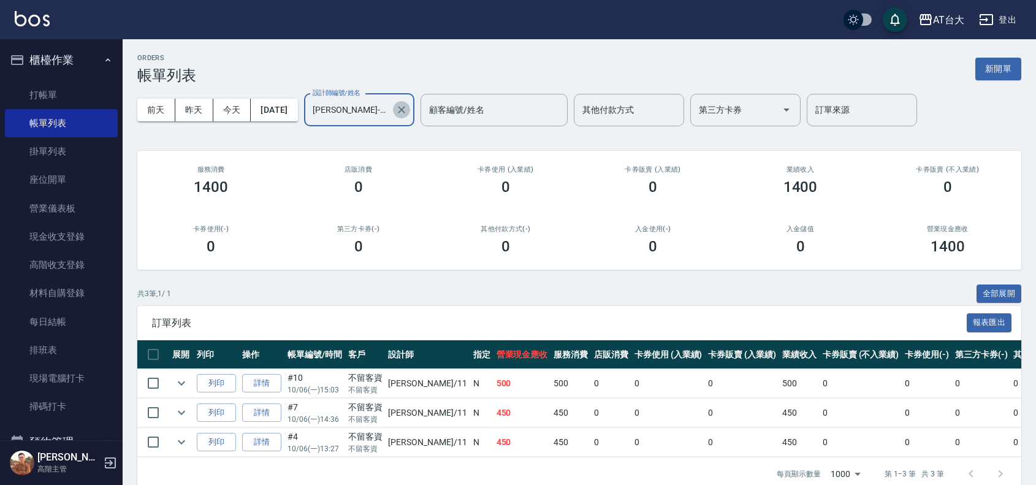
click at [405, 109] on icon "Clear" at bounding box center [401, 109] width 7 height 7
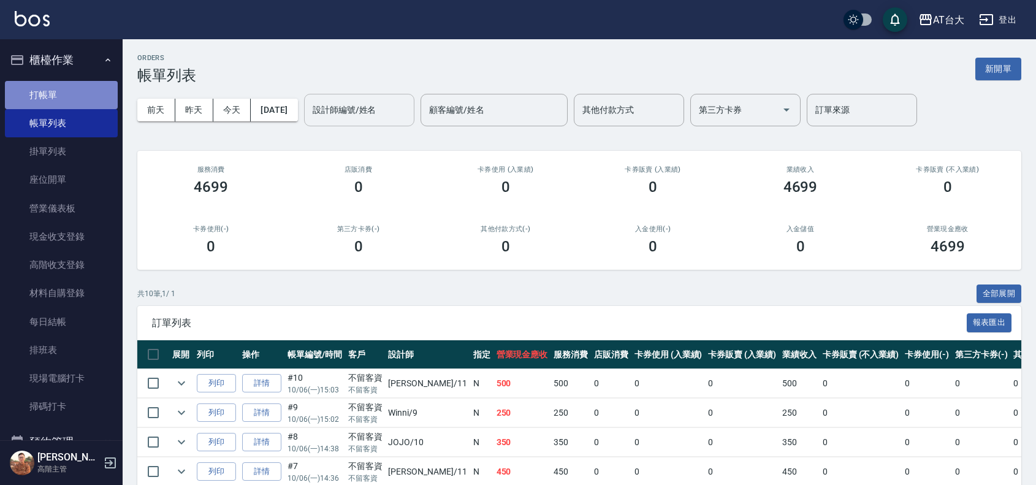
click at [86, 102] on link "打帳單" at bounding box center [61, 95] width 113 height 28
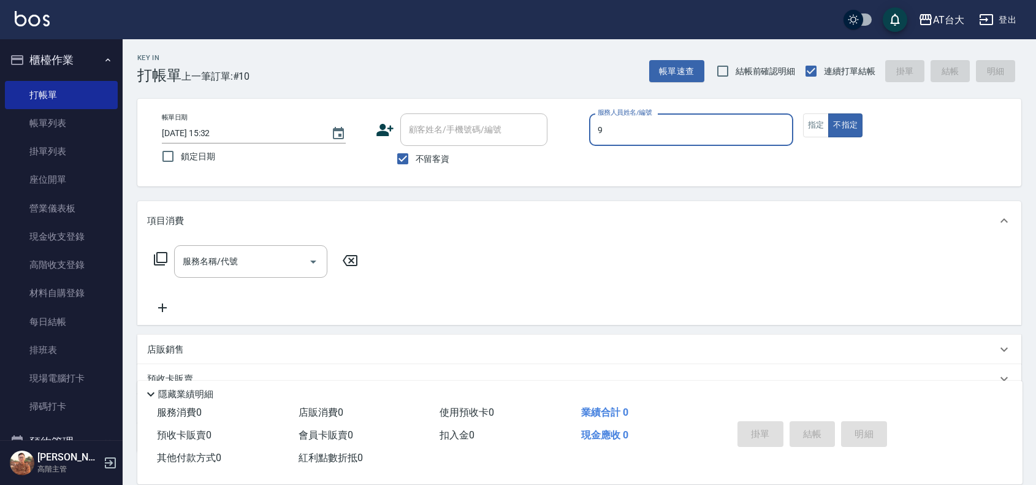
type input "Winni-9"
type button "false"
click at [826, 129] on button "指定" at bounding box center [816, 125] width 26 height 24
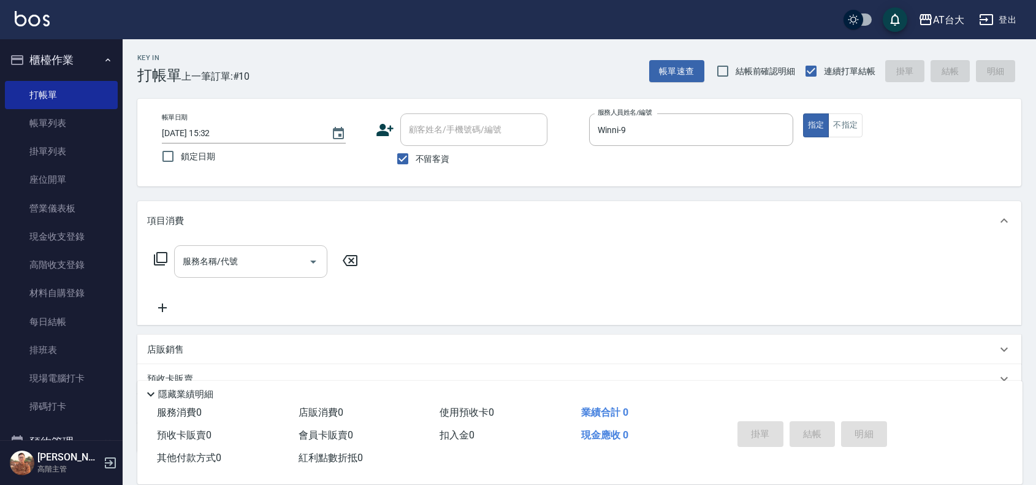
click at [210, 270] on input "服務名稱/代號" at bounding box center [242, 261] width 124 height 21
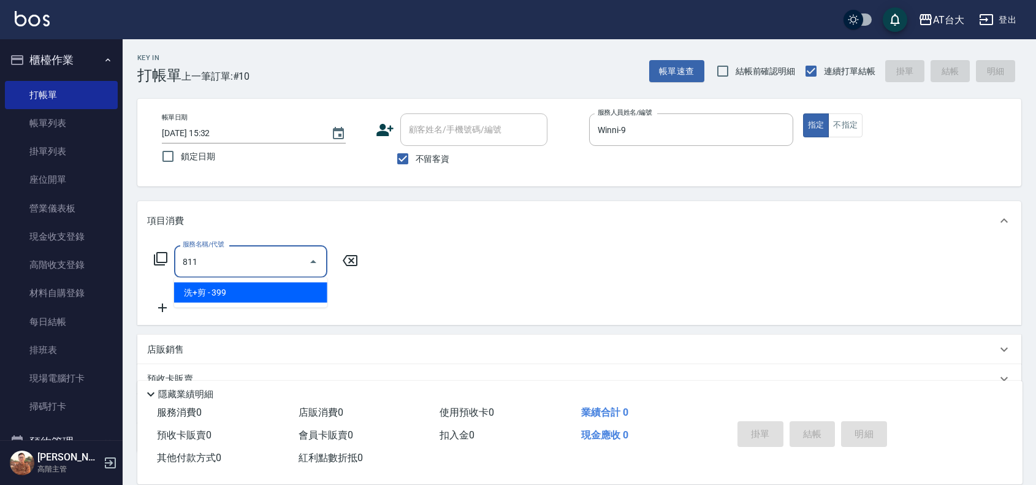
type input "洗+剪(811)"
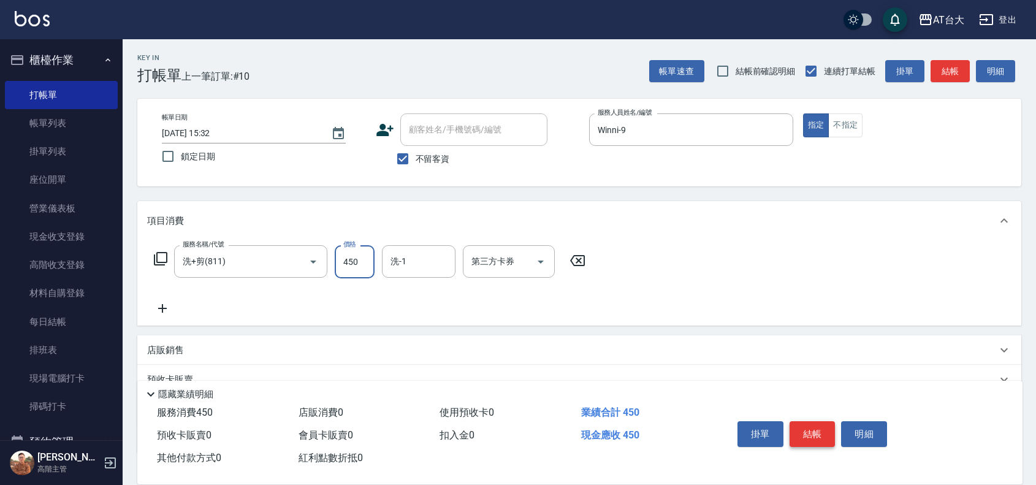
type input "450"
click at [820, 427] on button "結帳" at bounding box center [813, 434] width 46 height 26
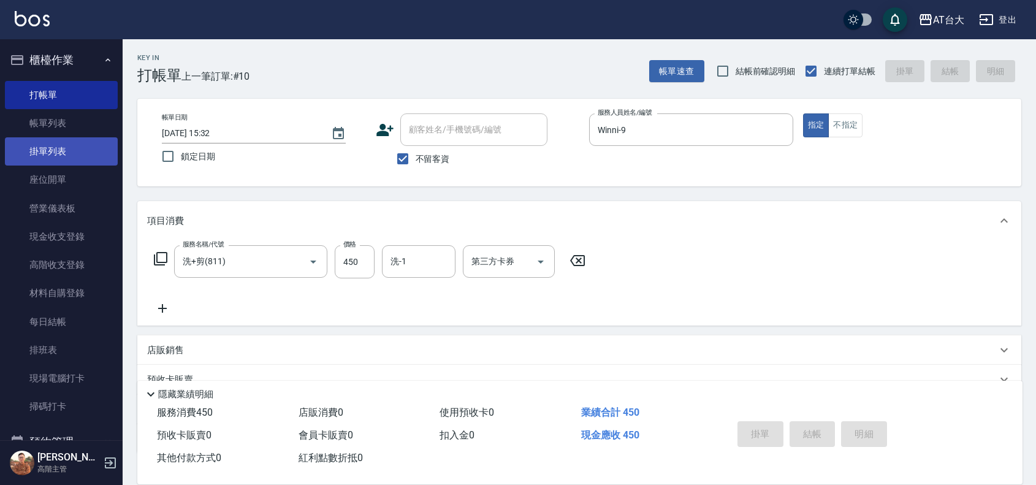
type input "[DATE] 15:38"
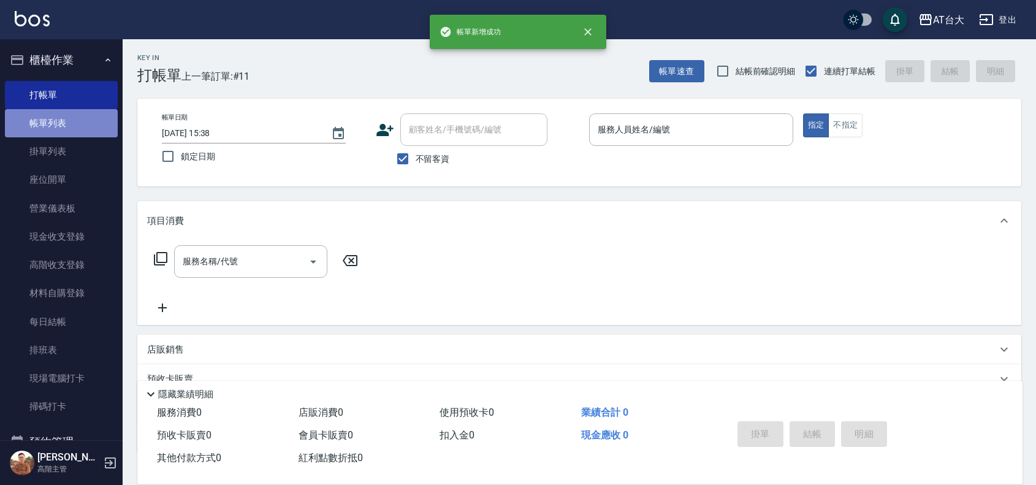
click at [69, 127] on link "帳單列表" at bounding box center [61, 123] width 113 height 28
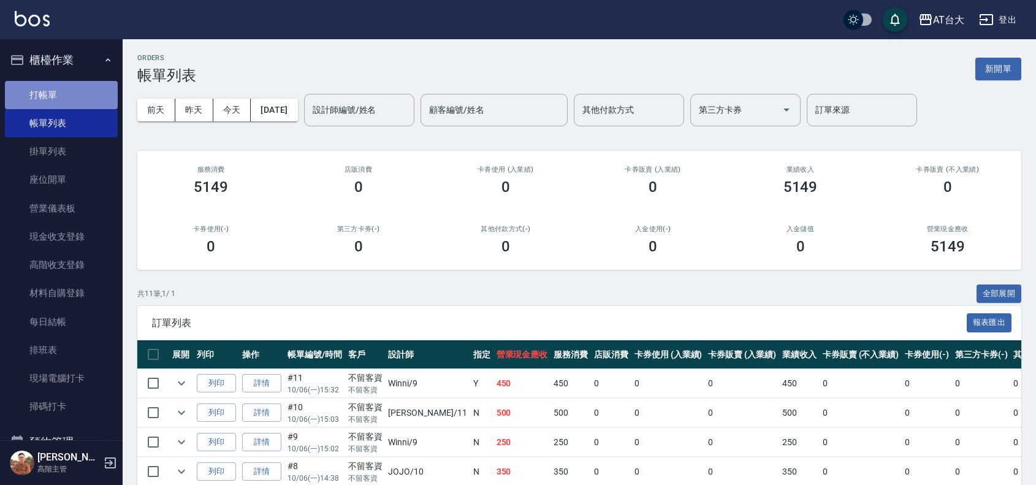
click at [72, 95] on link "打帳單" at bounding box center [61, 95] width 113 height 28
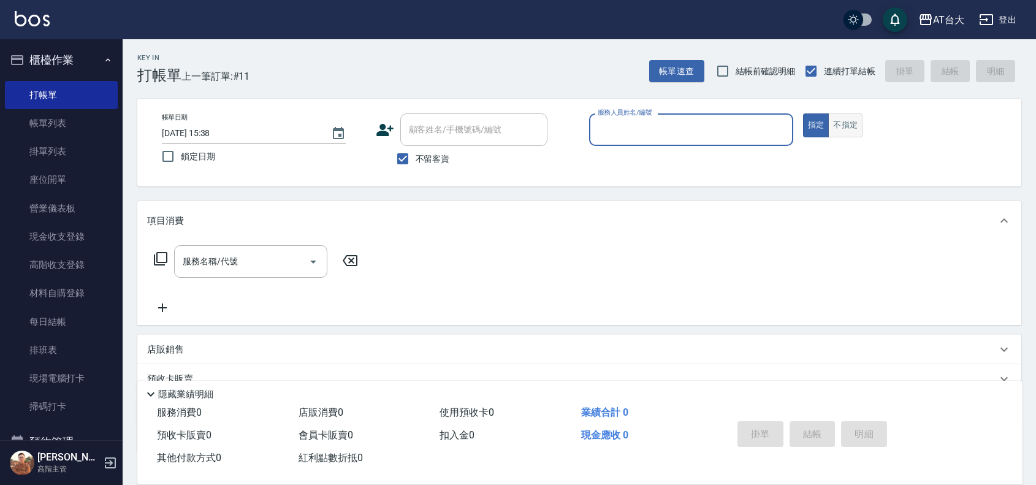
click at [840, 129] on button "不指定" at bounding box center [845, 125] width 34 height 24
